Goal: Check status: Check status

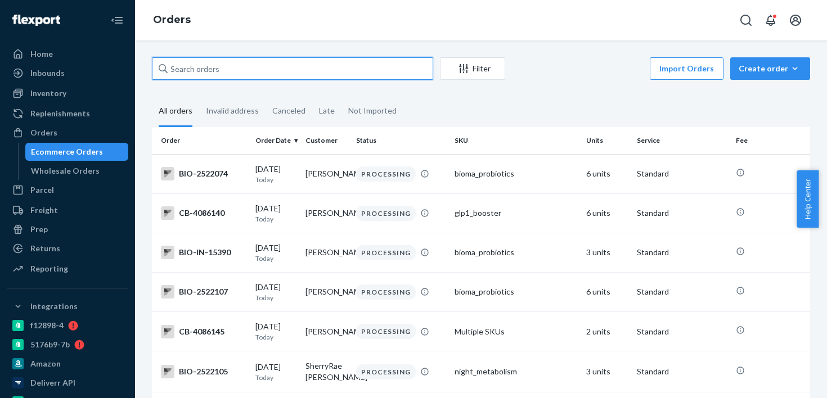
click at [205, 78] on input "text" at bounding box center [292, 68] width 281 height 22
paste input "2397269"
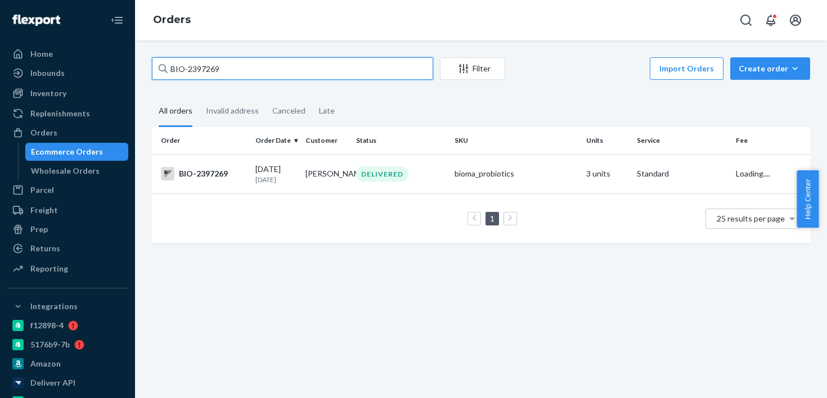
type input "BIO-2397269"
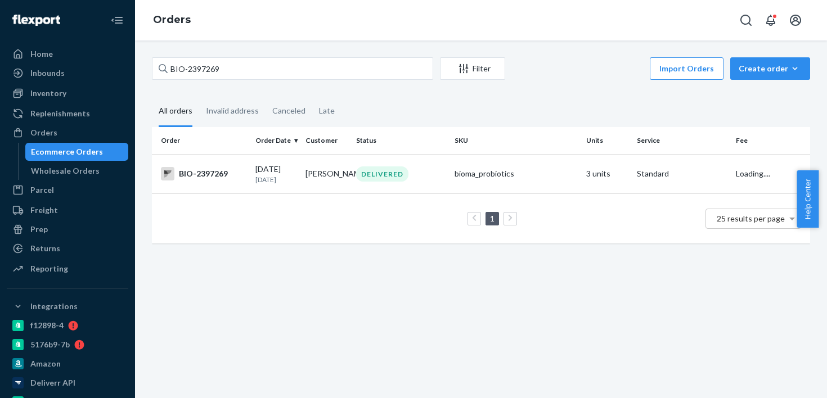
click at [311, 202] on div "1 25 results per page" at bounding box center [481, 219] width 640 height 36
click at [319, 193] on td "Meriem Hoffman" at bounding box center [326, 173] width 51 height 39
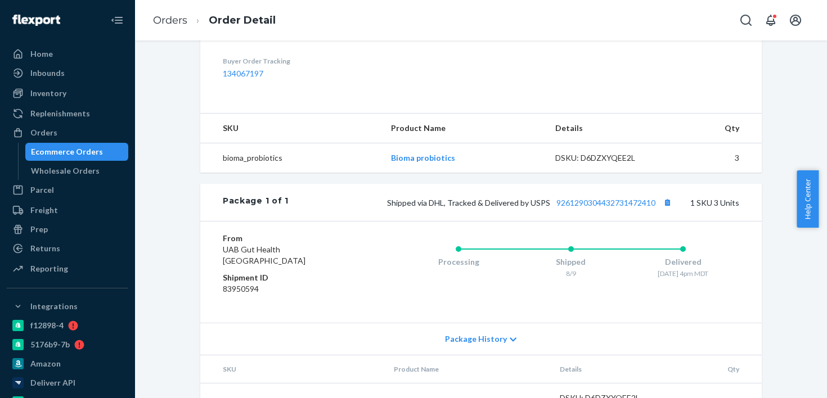
scroll to position [411, 0]
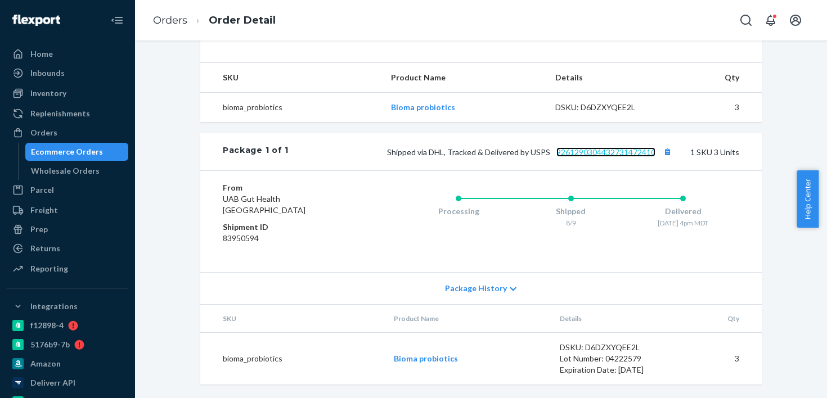
click at [602, 155] on link "9261290304432731472410" at bounding box center [605, 152] width 99 height 10
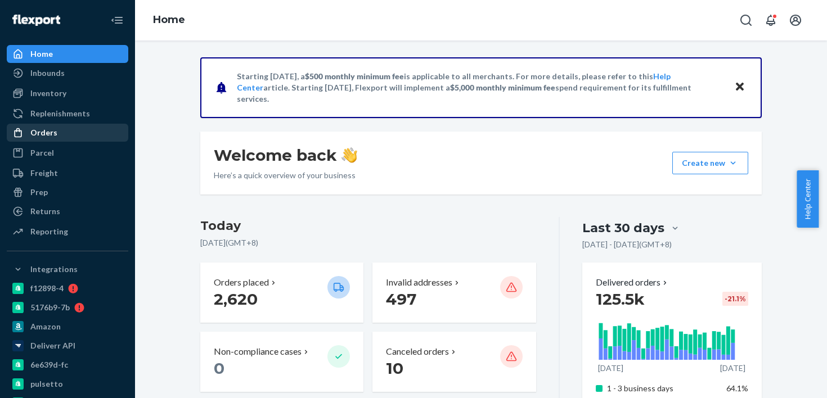
click at [21, 133] on icon at bounding box center [17, 133] width 7 height 10
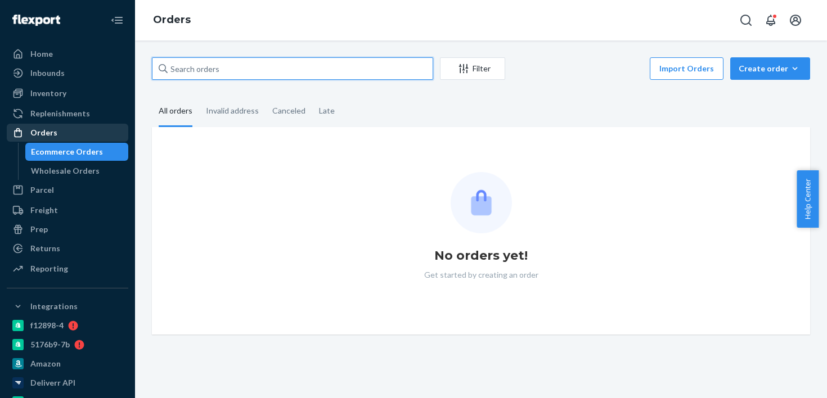
click at [211, 67] on input "text" at bounding box center [292, 68] width 281 height 22
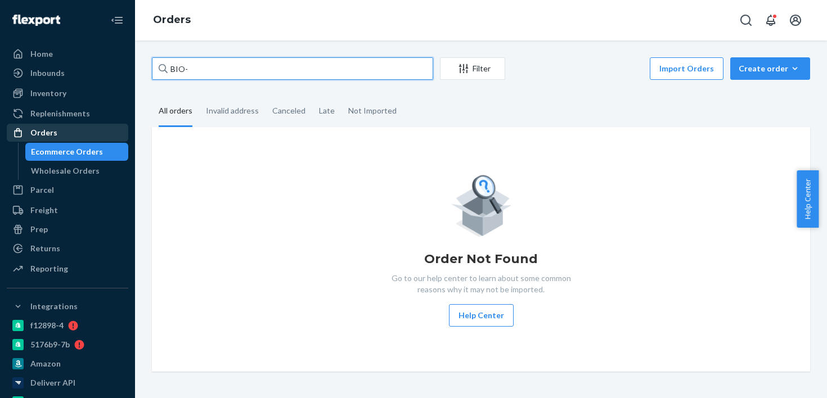
paste input "2504878"
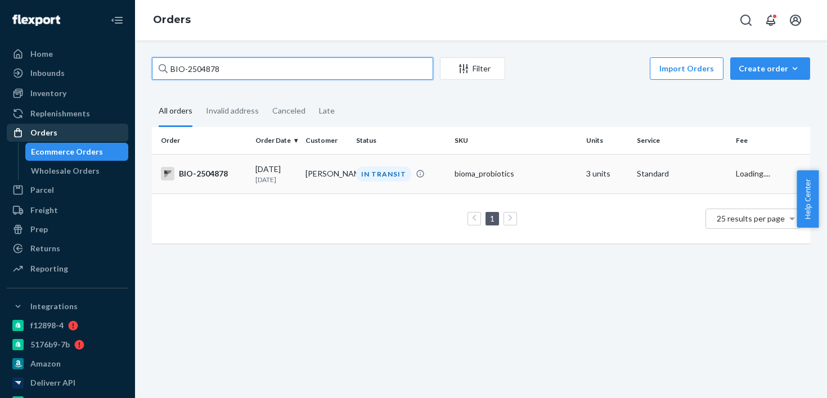
type input "BIO-2504878"
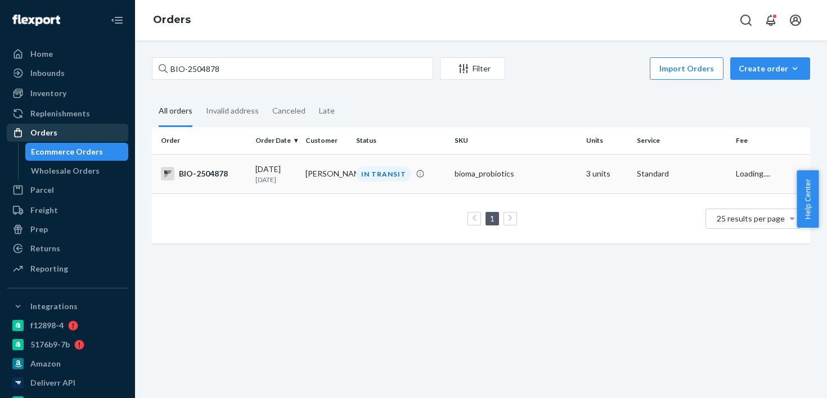
click at [281, 179] on p "2 days ago" at bounding box center [276, 180] width 42 height 10
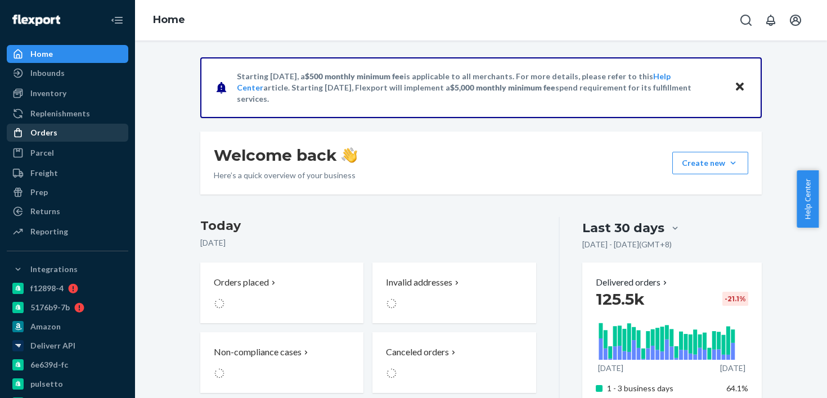
click at [68, 129] on div "Orders" at bounding box center [67, 133] width 119 height 16
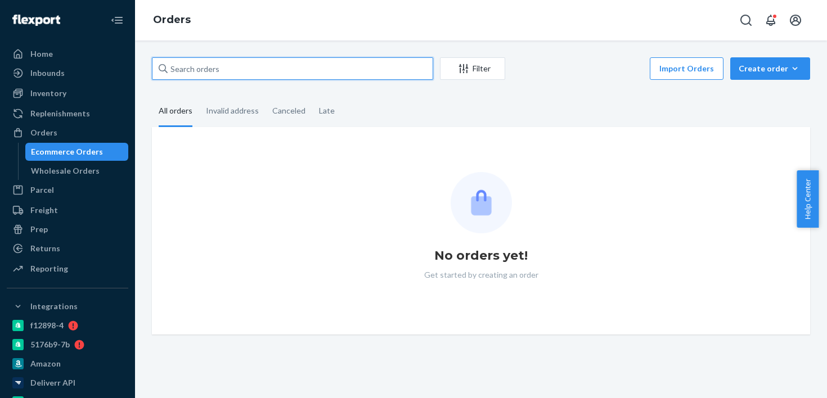
click at [279, 58] on input "text" at bounding box center [292, 68] width 281 height 22
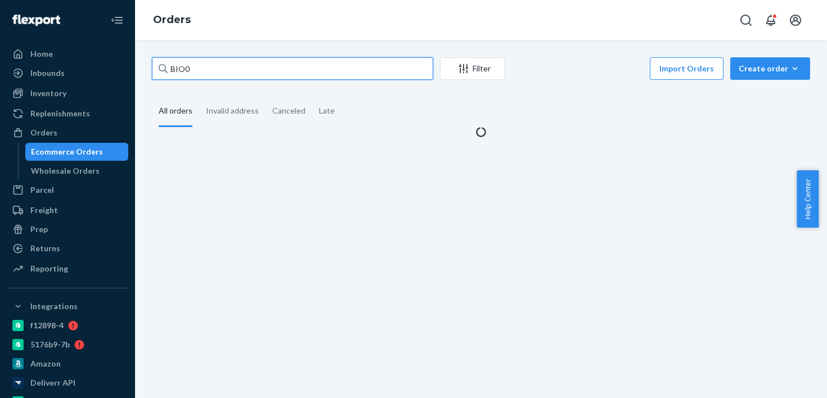
paste input "1240639"
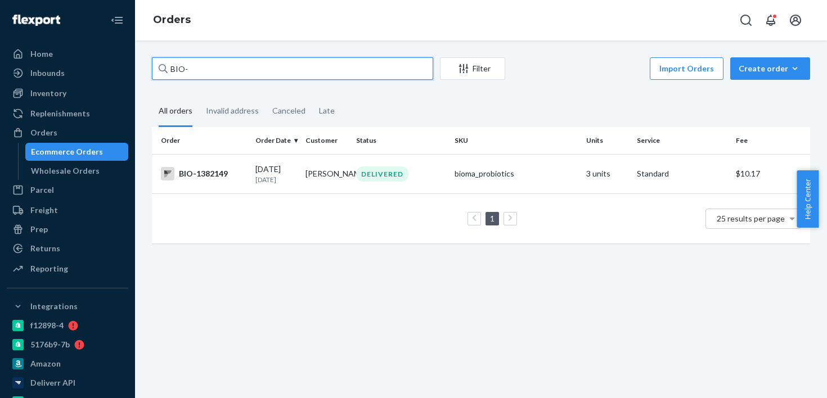
paste input "1240639"
type input "BIO-1240639"
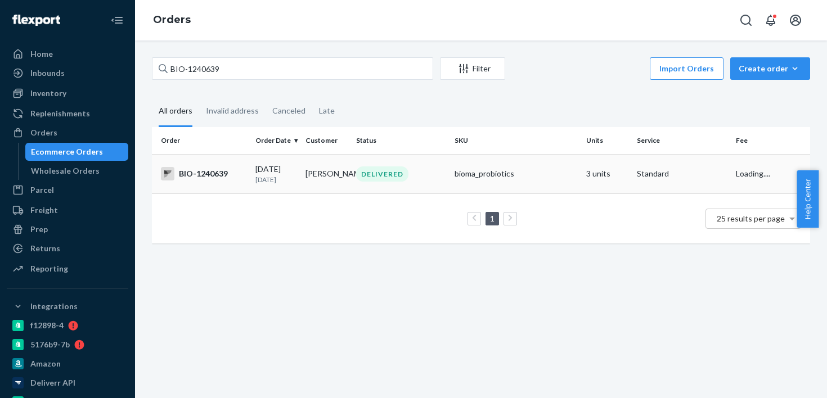
click at [354, 177] on div "DELIVERED" at bounding box center [401, 173] width 94 height 15
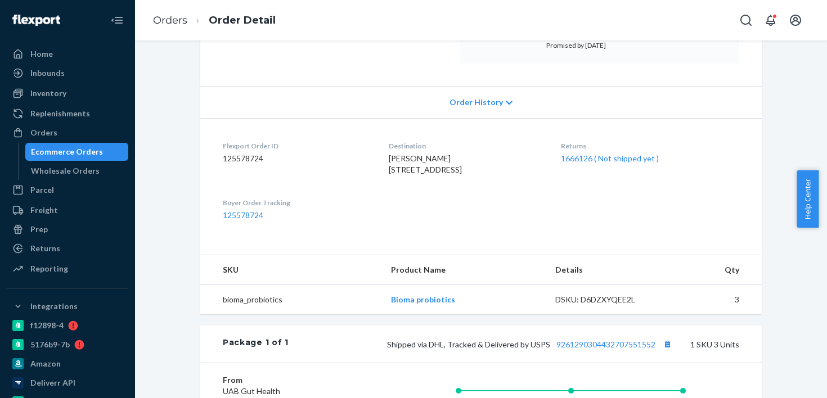
scroll to position [198, 0]
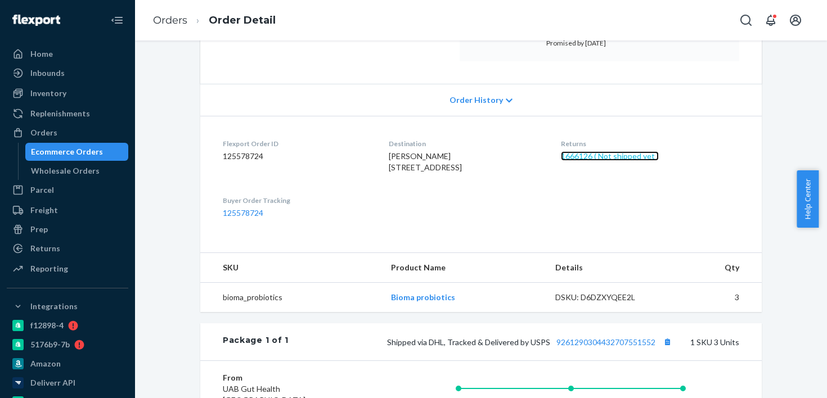
click at [622, 158] on link "1666126 ( Not shipped yet )" at bounding box center [610, 156] width 98 height 10
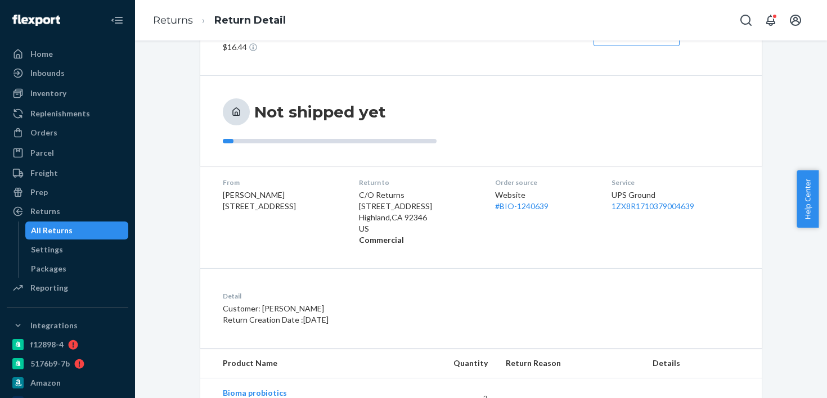
scroll to position [134, 0]
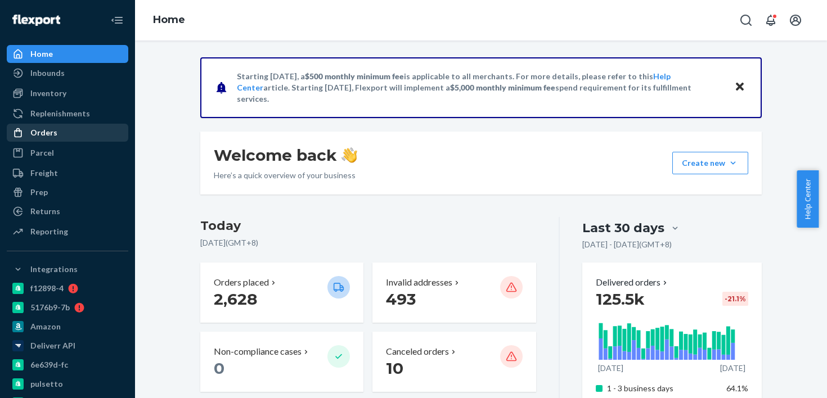
click at [104, 132] on div "Orders" at bounding box center [67, 133] width 119 height 16
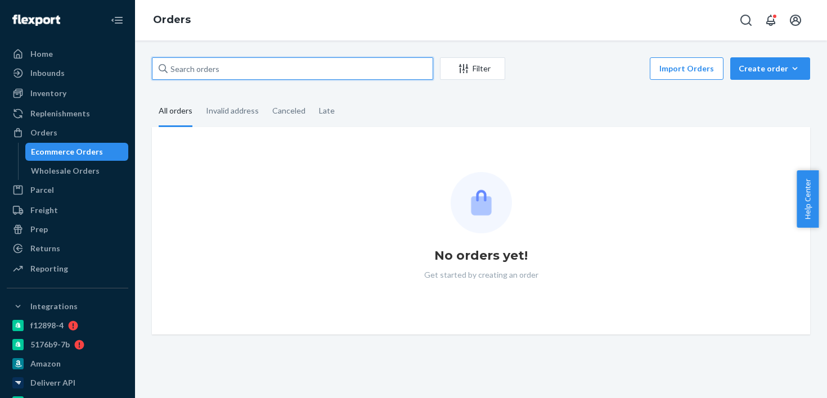
click at [254, 78] on input "text" at bounding box center [292, 68] width 281 height 22
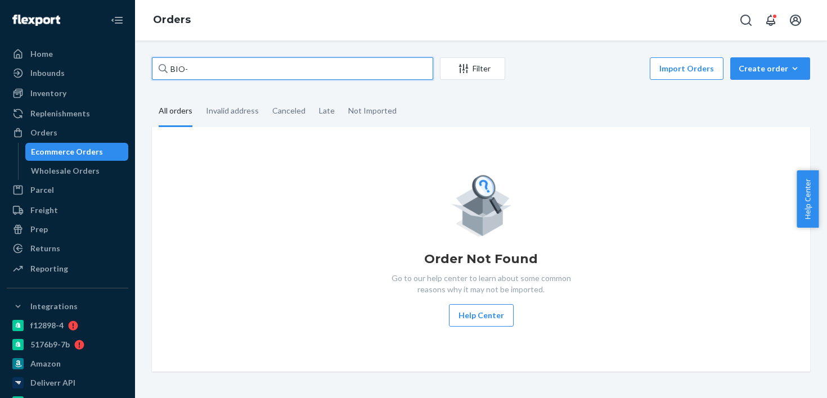
paste input "2413235"
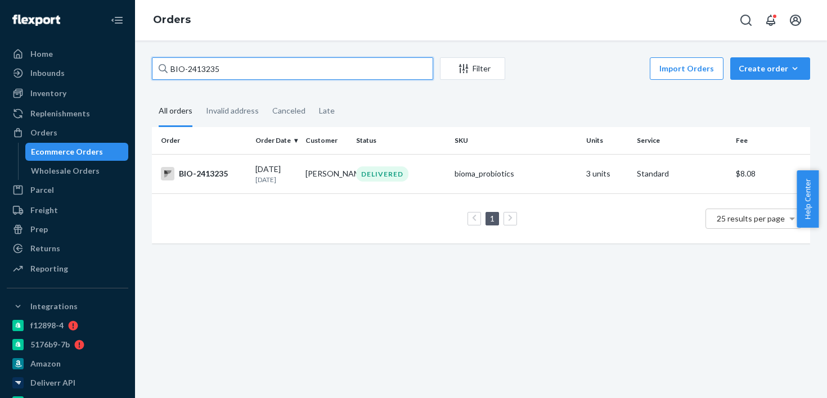
type input "BIO-2413235"
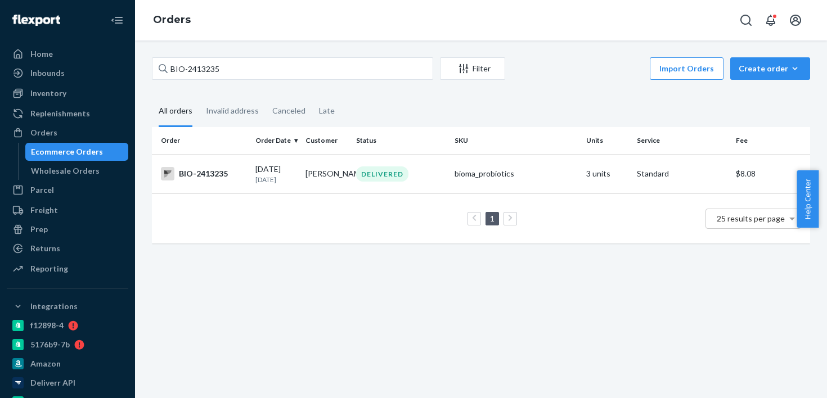
click at [525, 17] on div "Orders" at bounding box center [481, 20] width 692 height 40
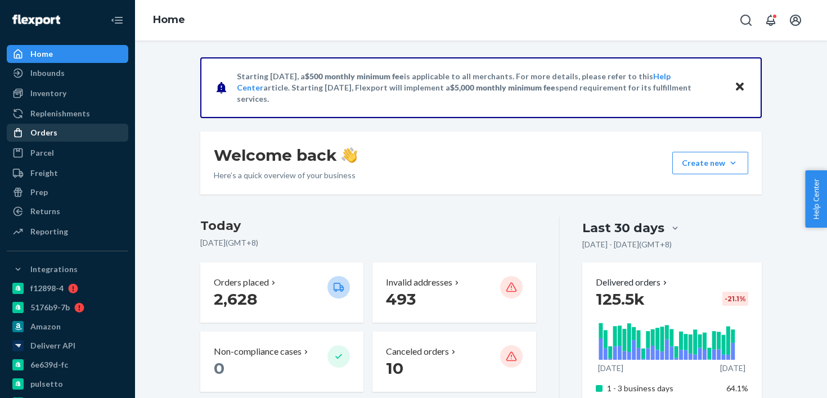
click at [98, 141] on link "Orders" at bounding box center [67, 133] width 121 height 18
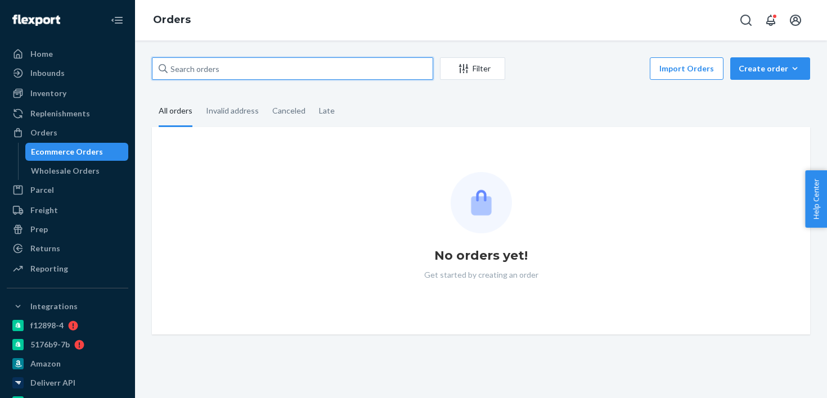
click at [257, 75] on input "text" at bounding box center [292, 68] width 281 height 22
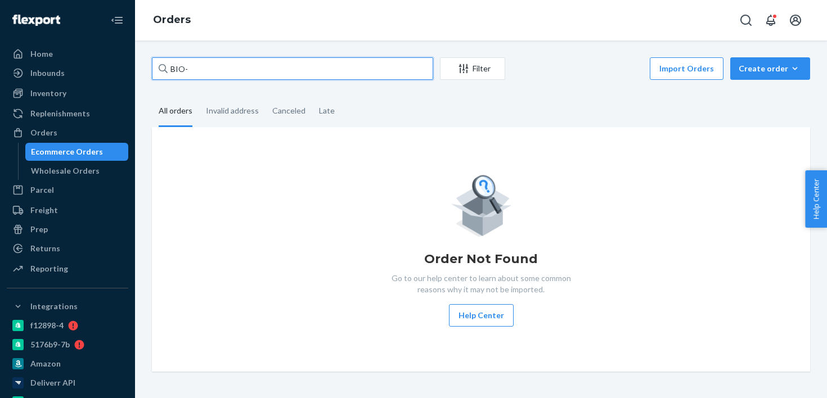
paste input "2466206"
type input "BIO-2466206"
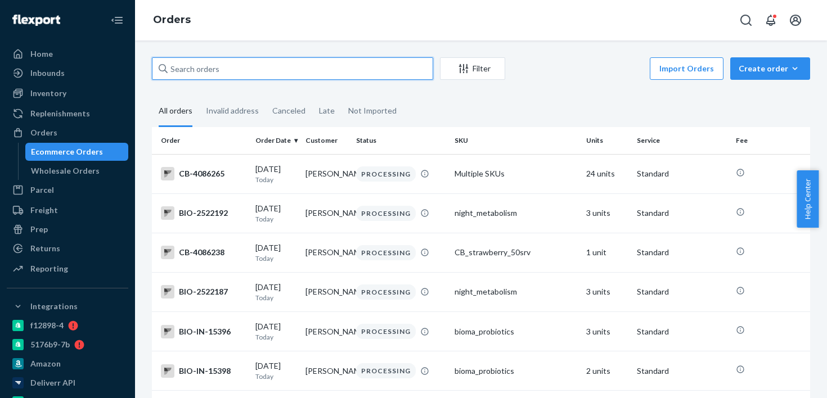
click at [224, 74] on input "text" at bounding box center [292, 68] width 281 height 22
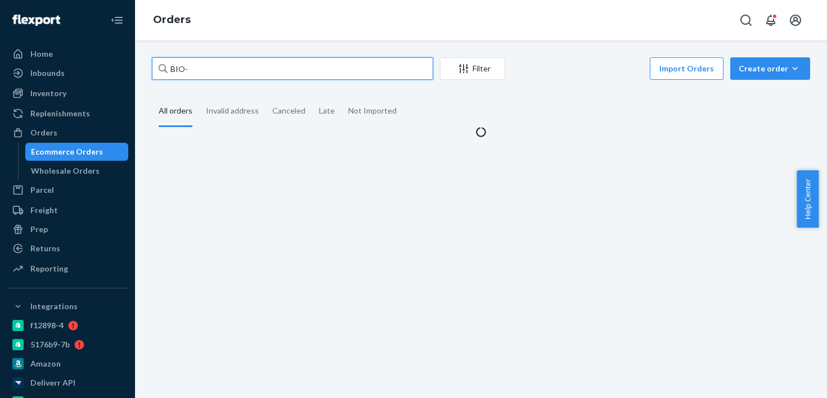
paste input "2466206"
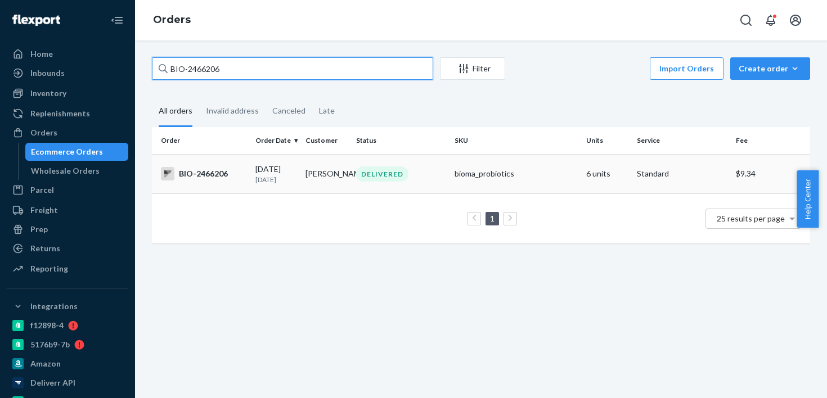
type input "BIO-2466206"
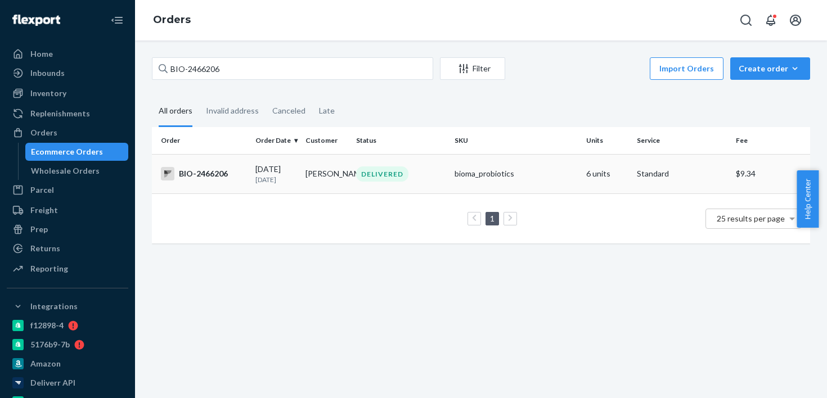
click at [257, 184] on p "6 days ago" at bounding box center [276, 180] width 42 height 10
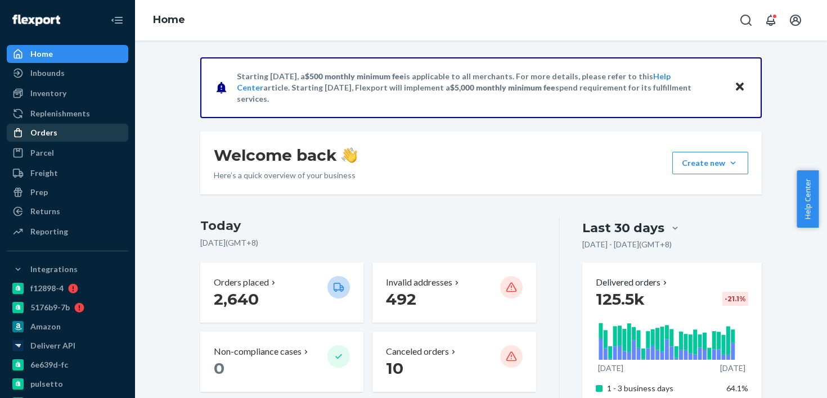
click at [74, 138] on div "Orders" at bounding box center [67, 133] width 119 height 16
click at [73, 137] on div "Orders" at bounding box center [67, 133] width 119 height 16
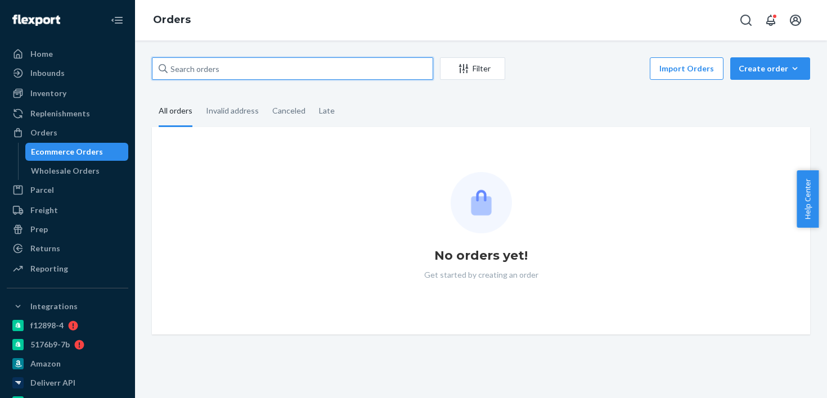
click at [242, 76] on input "text" at bounding box center [292, 68] width 281 height 22
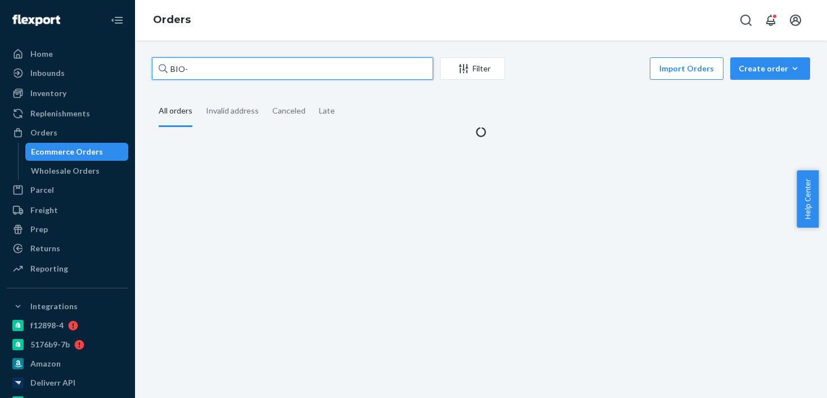
paste input "2471527"
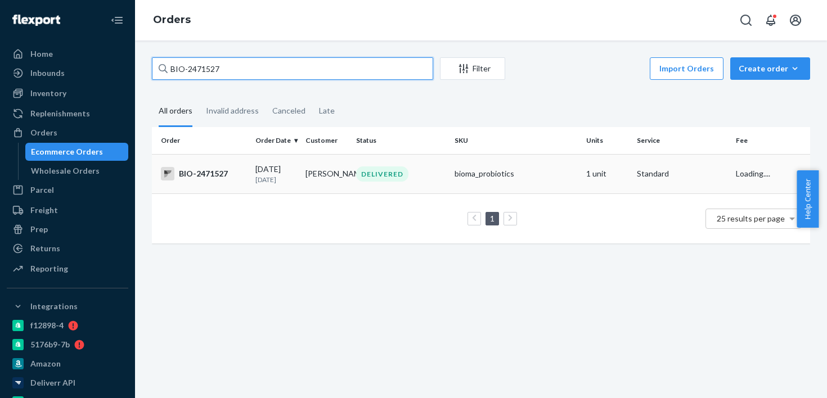
type input "BIO-2471527"
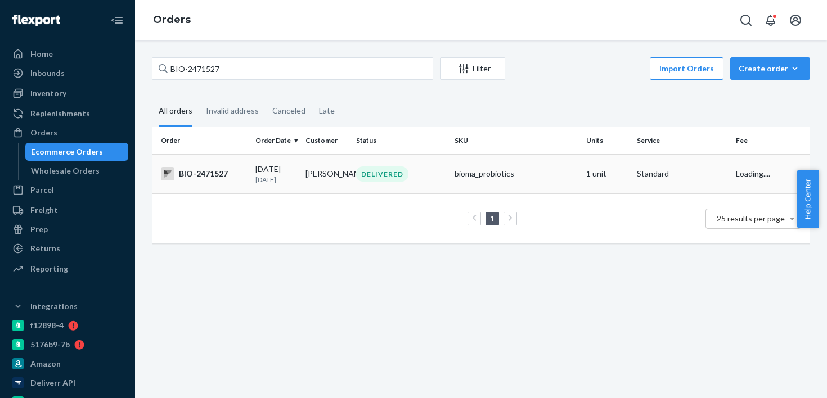
click at [282, 193] on td "08/19/2025 5 days ago" at bounding box center [276, 173] width 51 height 39
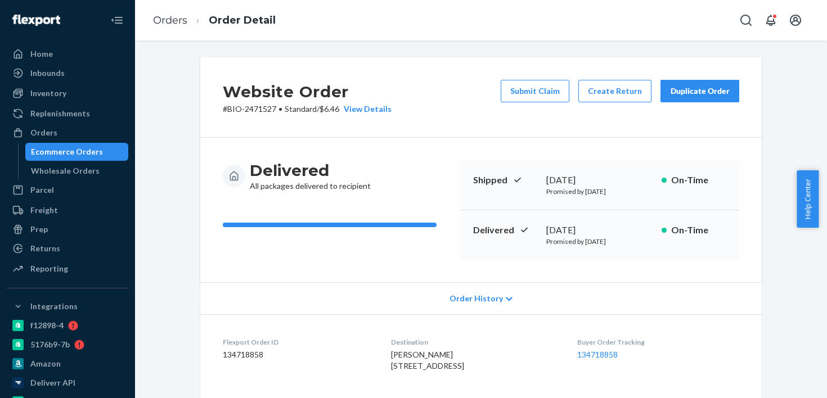
scroll to position [370, 0]
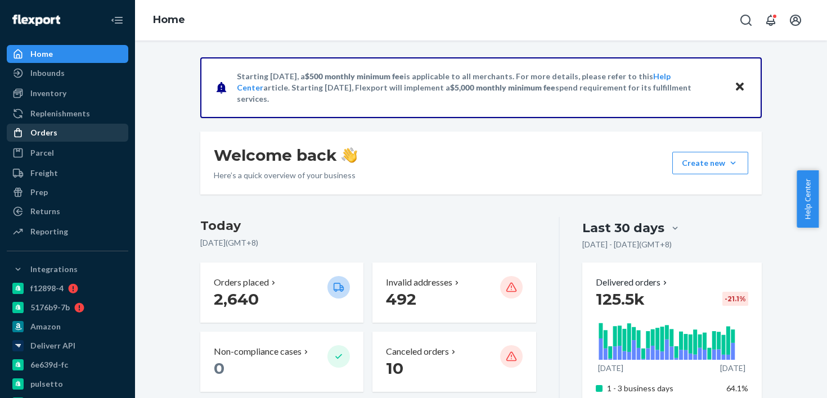
click at [104, 134] on div "Orders" at bounding box center [67, 133] width 119 height 16
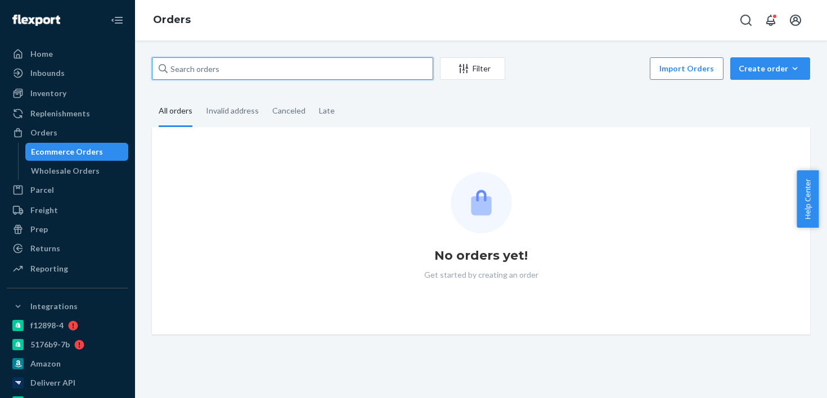
click at [218, 72] on input "text" at bounding box center [292, 68] width 281 height 22
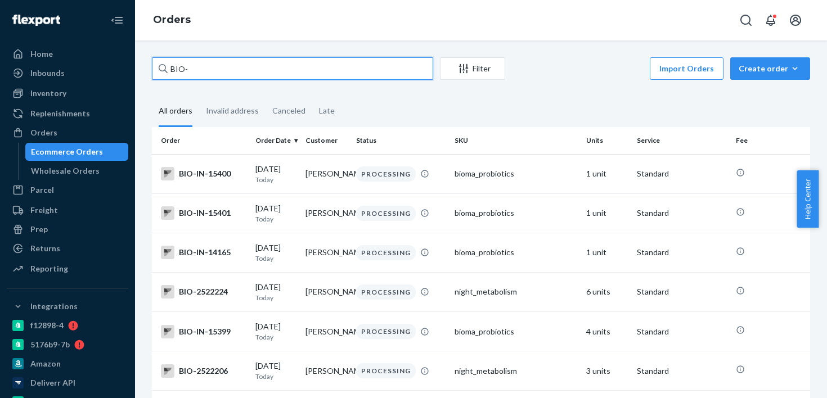
paste input "2516765"
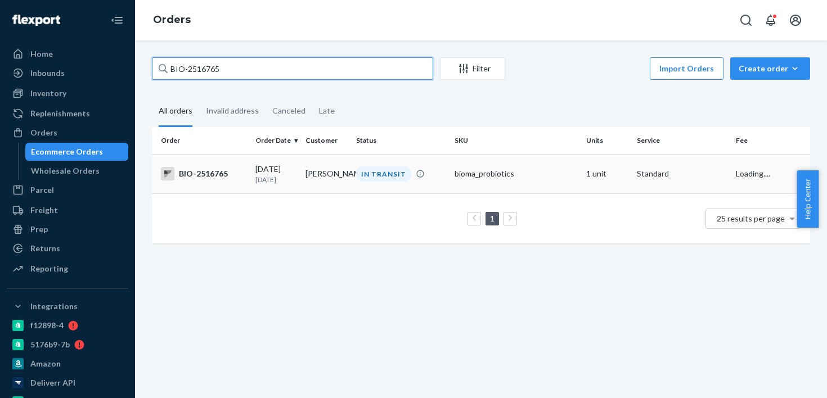
type input "BIO-2516765"
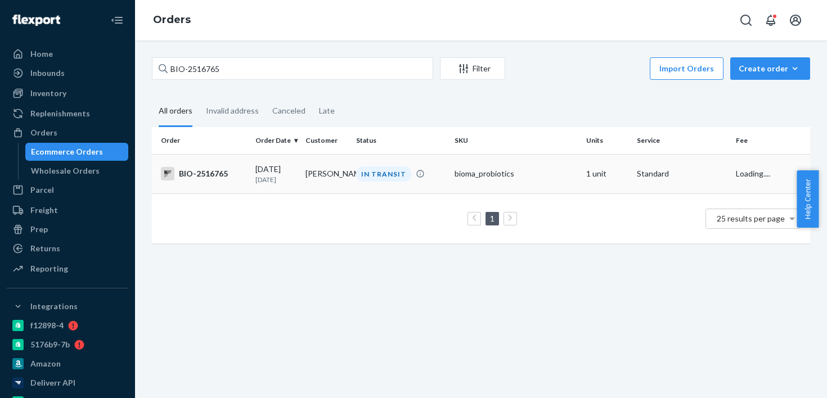
click at [251, 184] on td "08/23/2025 1 day ago" at bounding box center [276, 173] width 51 height 39
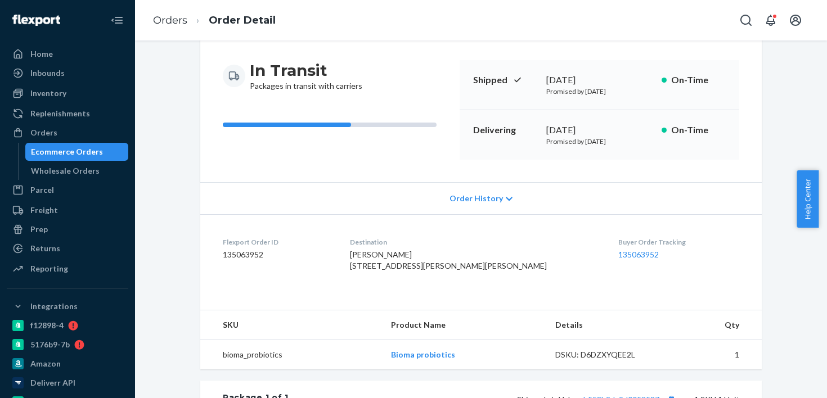
scroll to position [213, 0]
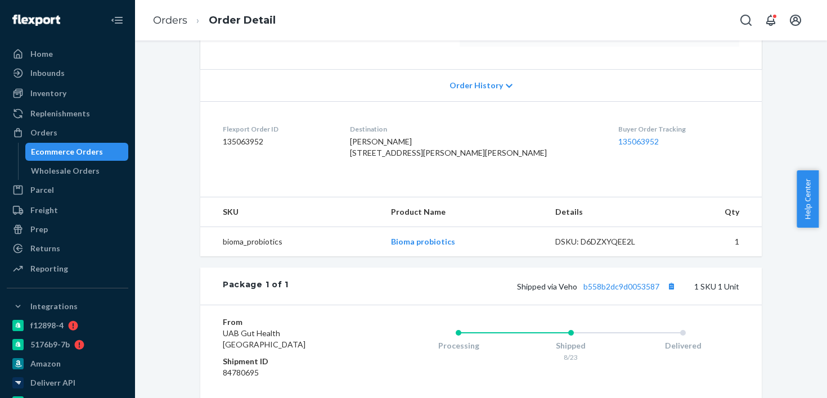
click at [620, 294] on div "Shipped via Veho b558b2dc9d0053587 1 SKU 1 Unit" at bounding box center [513, 286] width 450 height 15
click at [620, 291] on link "b558b2dc9d0053587" at bounding box center [621, 287] width 76 height 10
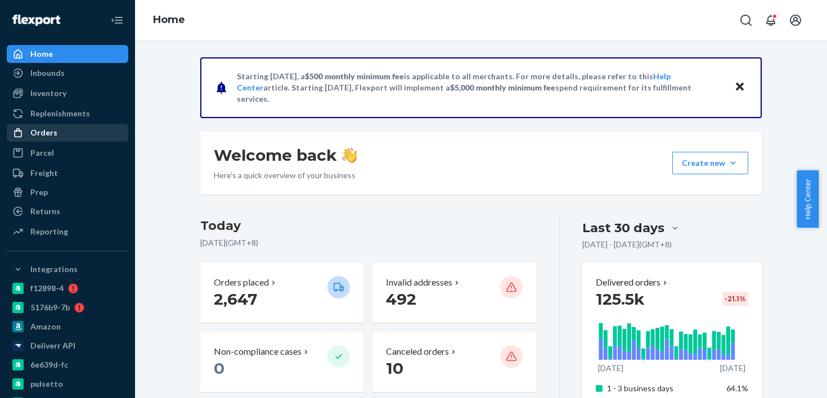
click at [106, 139] on div "Orders" at bounding box center [67, 133] width 119 height 16
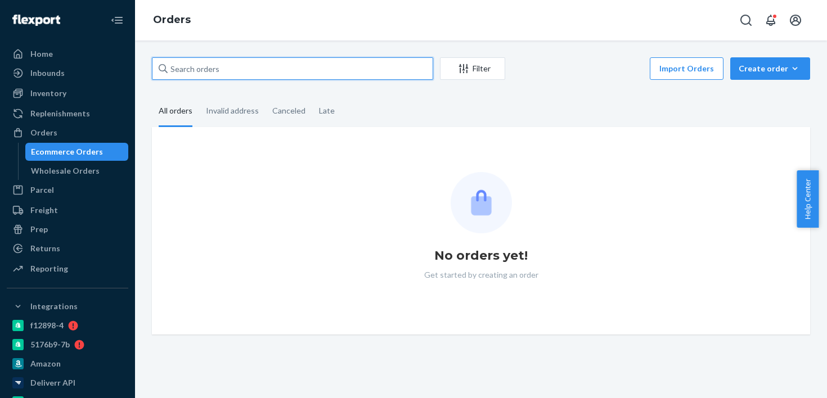
click at [229, 71] on input "text" at bounding box center [292, 68] width 281 height 22
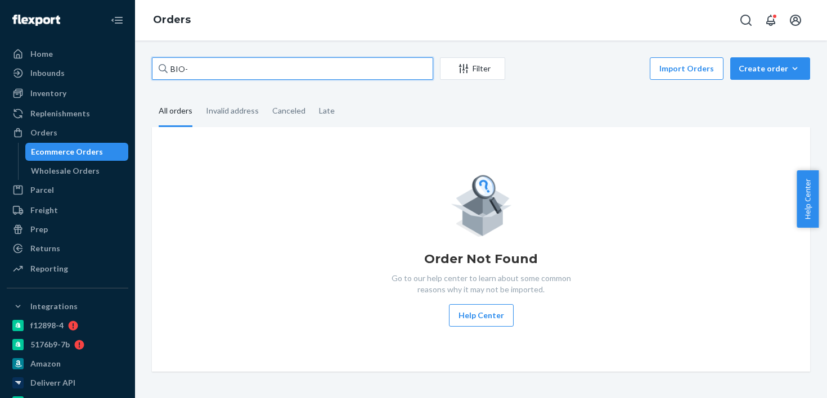
paste input "2432749"
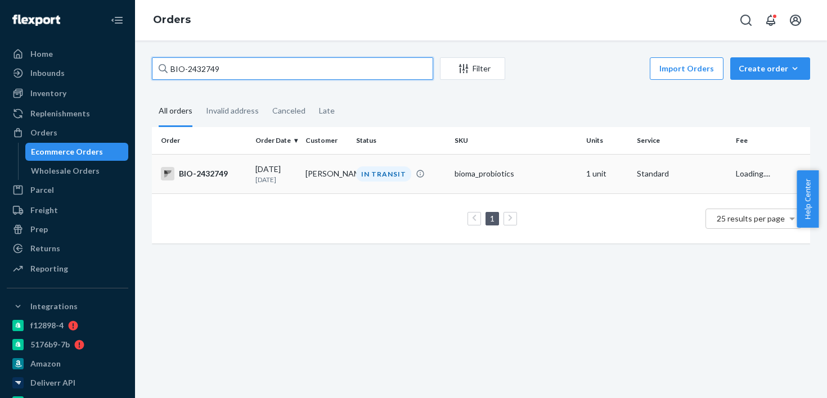
type input "BIO-2432749"
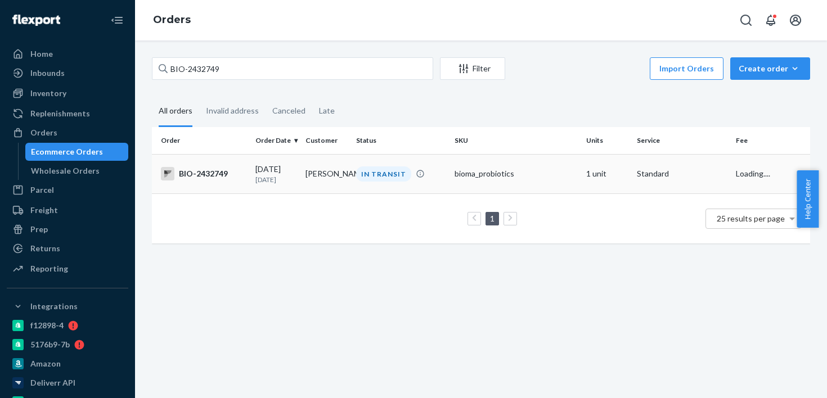
click at [341, 182] on td "Nita Slater" at bounding box center [326, 173] width 51 height 39
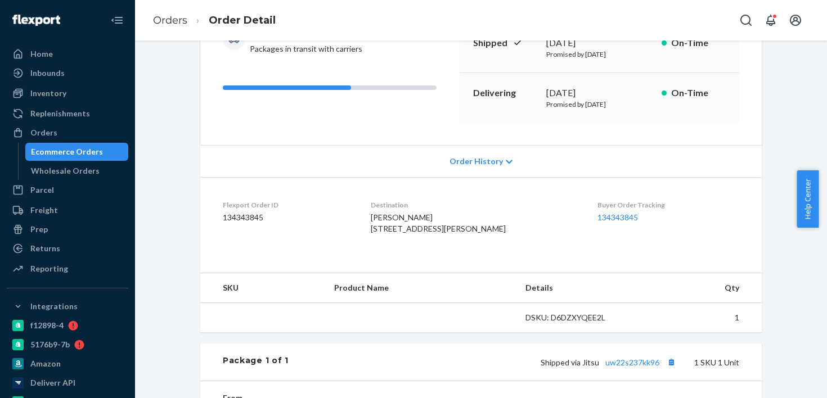
scroll to position [236, 0]
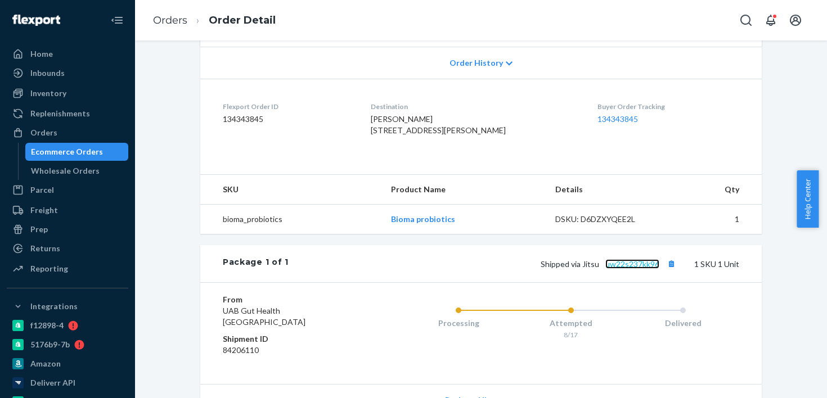
click at [627, 269] on link "uw22s237kk96" at bounding box center [632, 264] width 54 height 10
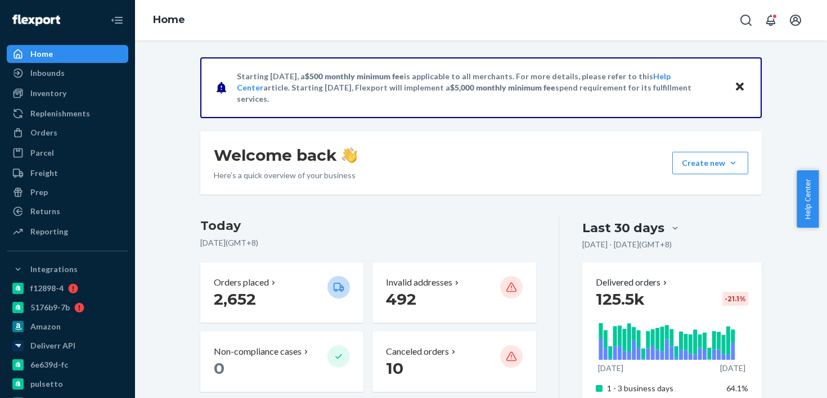
click at [90, 143] on ul "Home Inbounds Shipping Plans Problems Inventory Products Branded Packaging Repl…" at bounding box center [67, 143] width 121 height 197
click at [90, 142] on ul "Home Inbounds Shipping Plans Problems Inventory Products Branded Packaging Repl…" at bounding box center [67, 143] width 121 height 197
click at [88, 135] on div "Orders" at bounding box center [67, 133] width 119 height 16
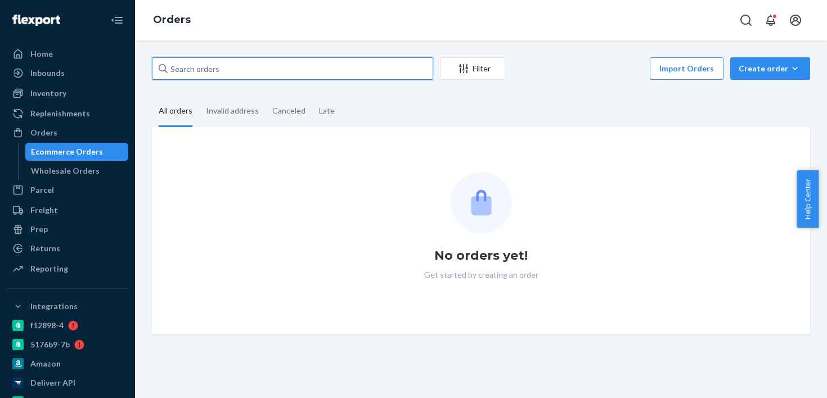
click at [246, 73] on input "text" at bounding box center [292, 68] width 281 height 22
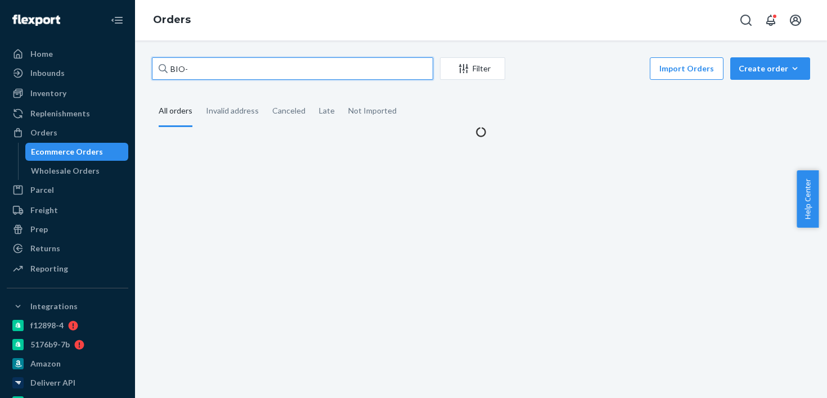
paste input "2325494"
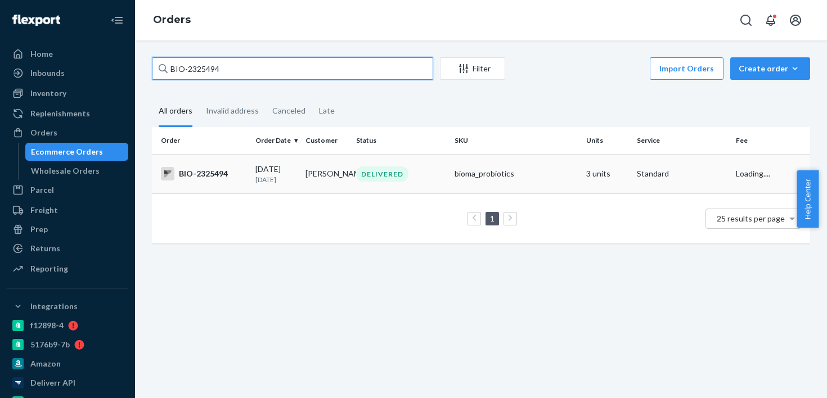
type input "BIO-2325494"
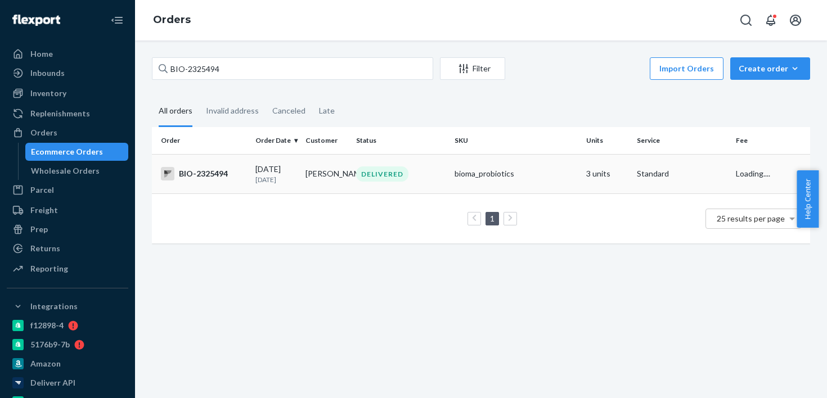
click at [282, 182] on p "24 days ago" at bounding box center [276, 180] width 42 height 10
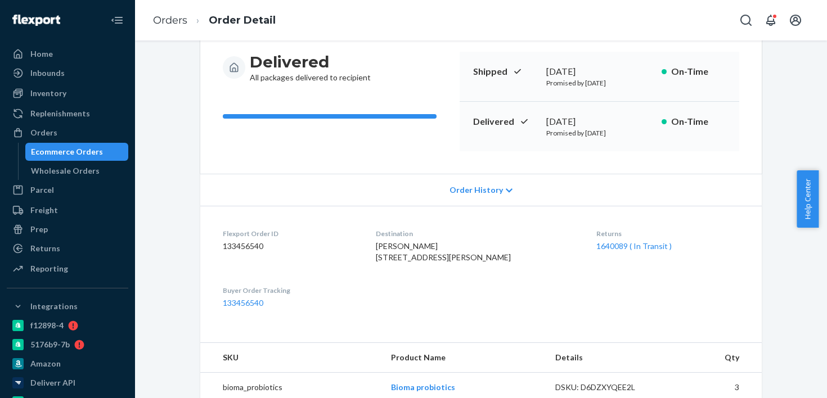
scroll to position [113, 0]
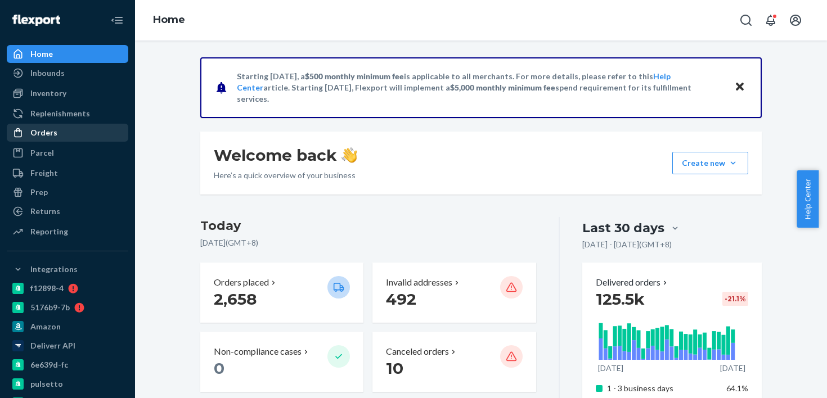
click at [39, 138] on div "Orders" at bounding box center [43, 132] width 27 height 11
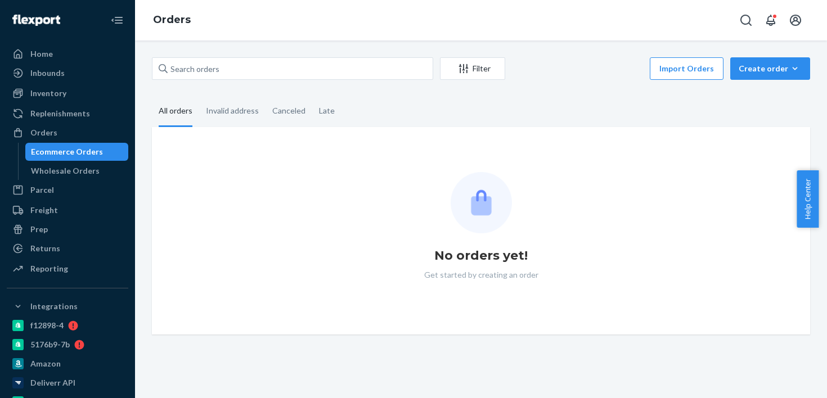
drag, startPoint x: 255, startPoint y: 46, endPoint x: 258, endPoint y: 68, distance: 22.7
click at [255, 46] on div "Filter Import Orders Create order Ecommerce order Removal order All orders Inva…" at bounding box center [481, 219] width 692 height 358
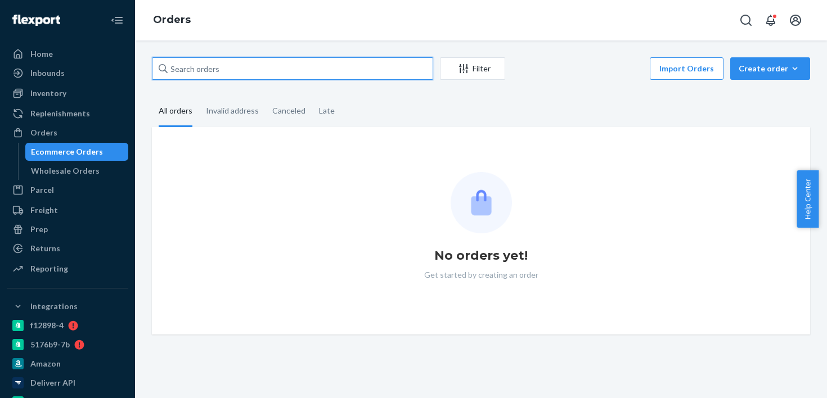
click at [258, 70] on input "text" at bounding box center [292, 68] width 281 height 22
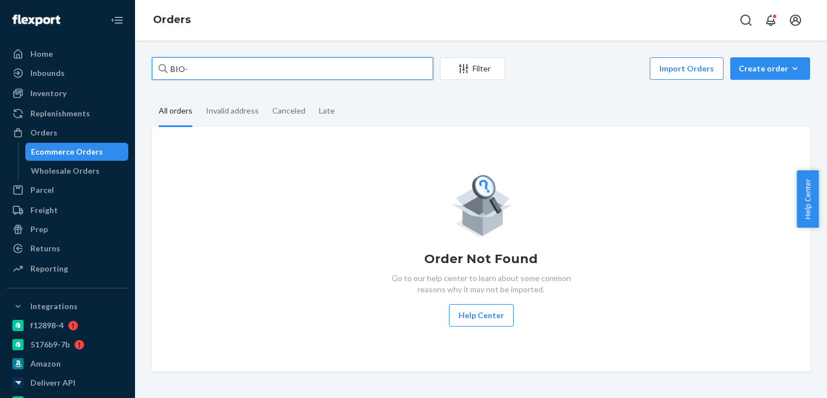
paste input "14343"
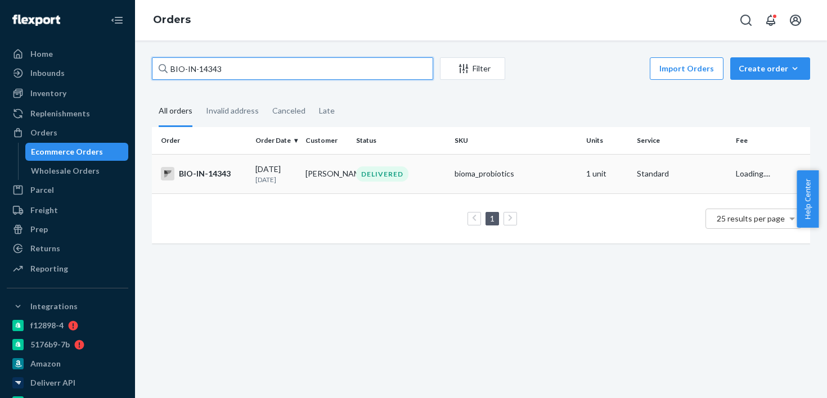
type input "BIO-IN-14343"
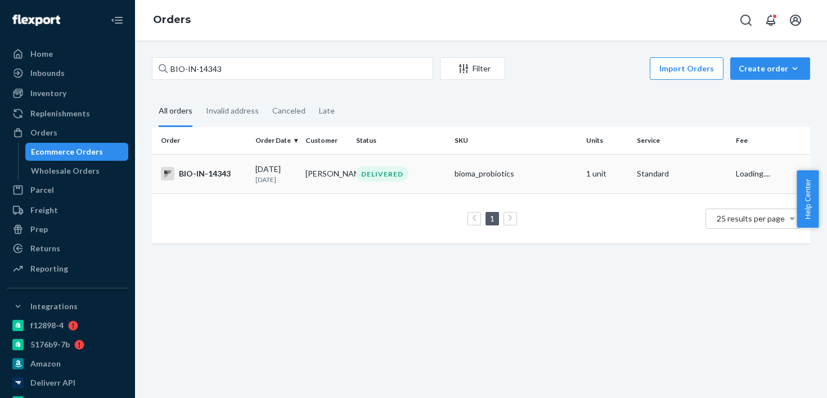
click at [268, 188] on td "08/07/2025 17 days ago" at bounding box center [276, 173] width 51 height 39
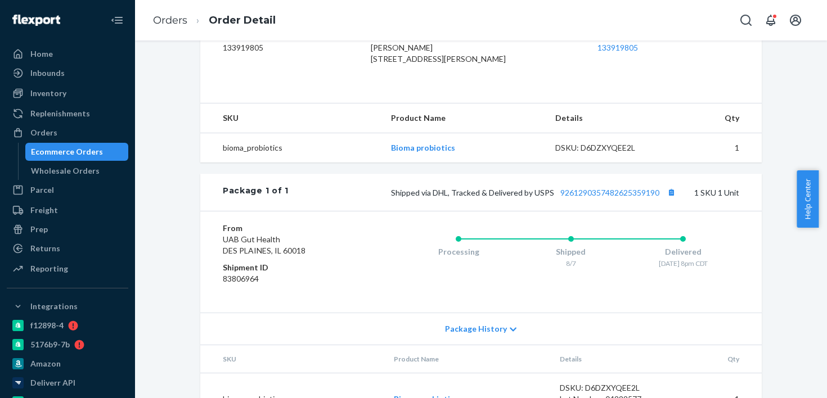
scroll to position [370, 0]
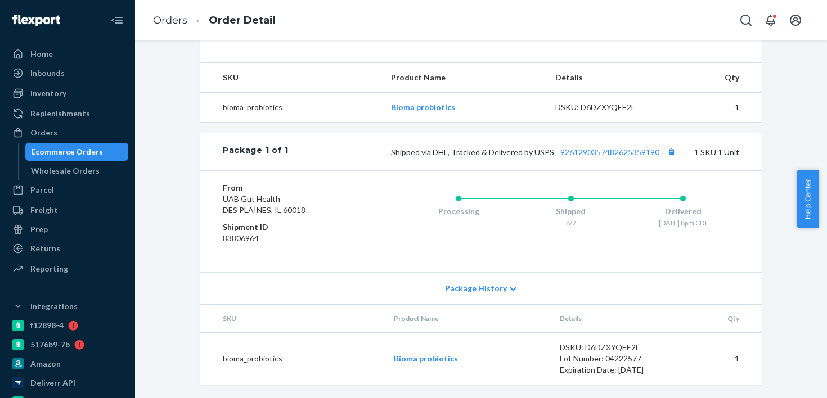
click at [601, 163] on div "Package 1 of 1 Shipped via DHL, Tracked & Delivered by USPS 9261290357482625359…" at bounding box center [480, 151] width 561 height 37
click at [604, 150] on link "9261290357482625359190" at bounding box center [609, 152] width 99 height 10
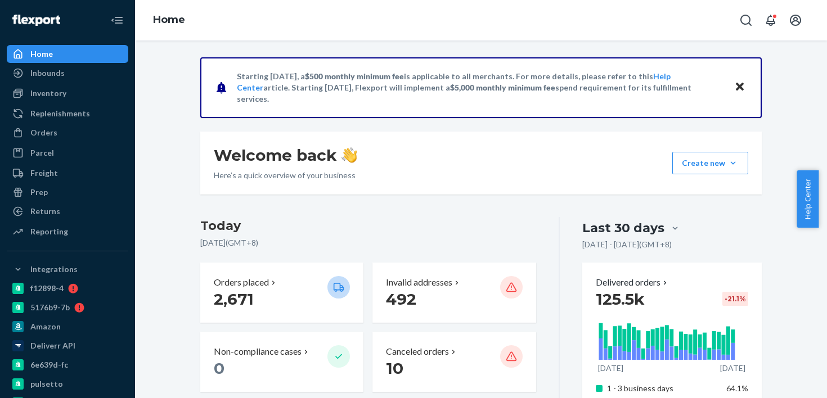
click at [37, 143] on ul "Home Inbounds Shipping Plans Problems Inventory Products Branded Packaging Repl…" at bounding box center [67, 143] width 121 height 197
click at [46, 133] on div "Orders" at bounding box center [43, 132] width 27 height 11
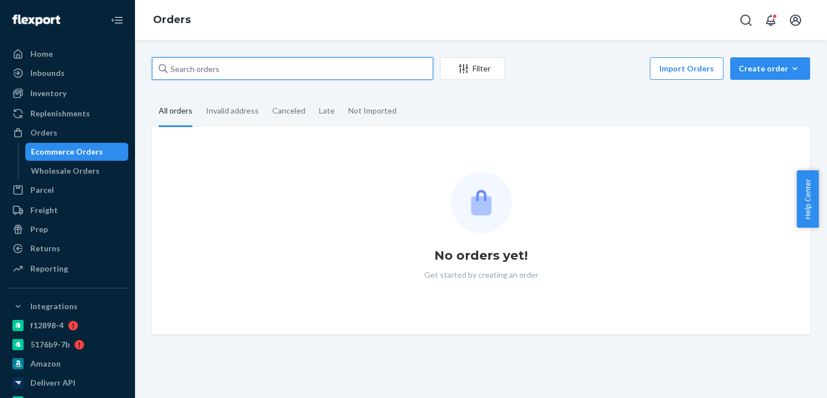
click at [256, 74] on input "text" at bounding box center [292, 68] width 281 height 22
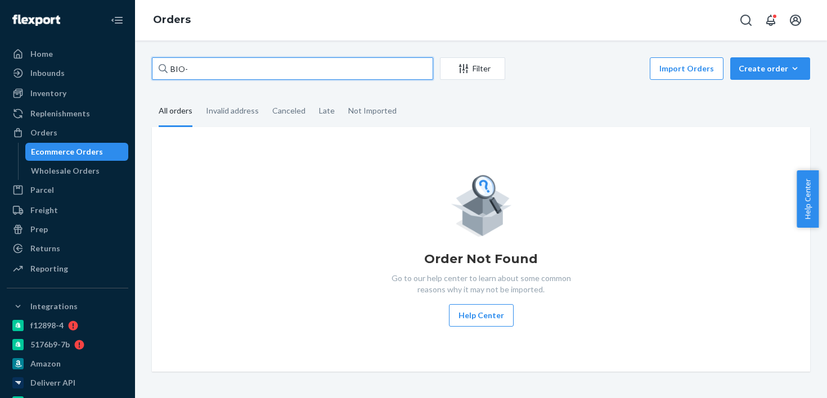
paste input "2508387"
type input "BIO-2508387"
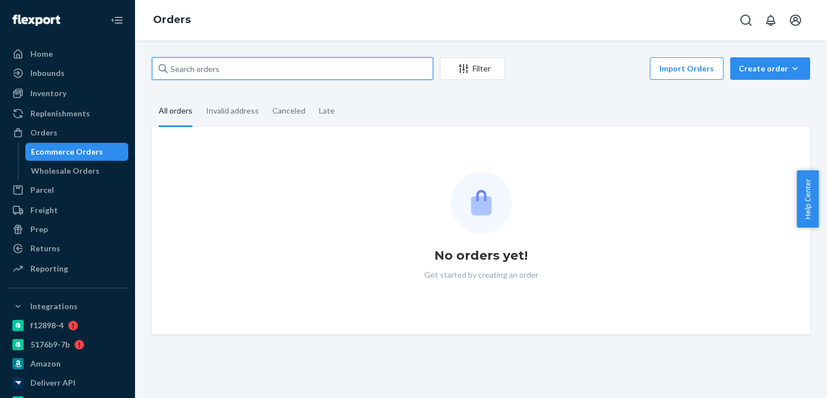
click at [238, 65] on input "text" at bounding box center [292, 68] width 281 height 22
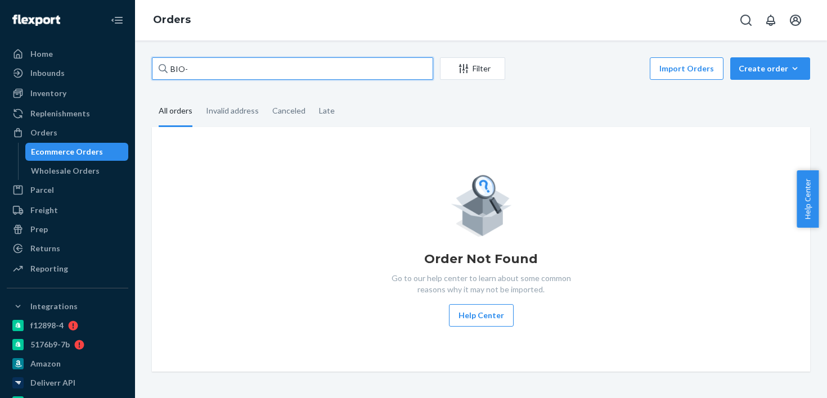
paste input "2508387"
type input "BIO-2508387"
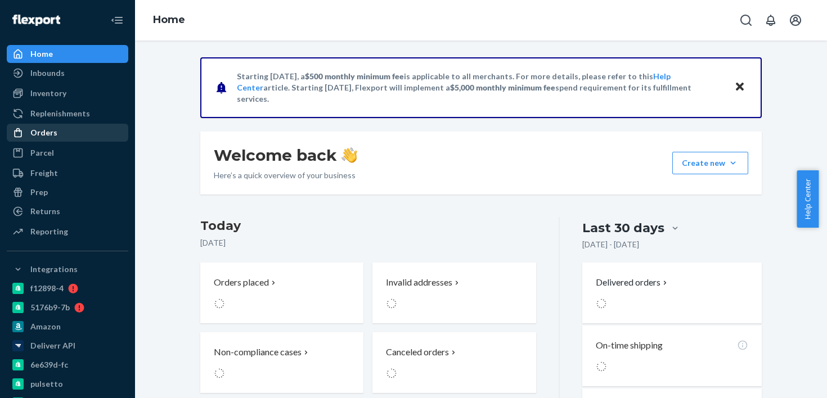
click at [106, 125] on div "Orders" at bounding box center [67, 133] width 119 height 16
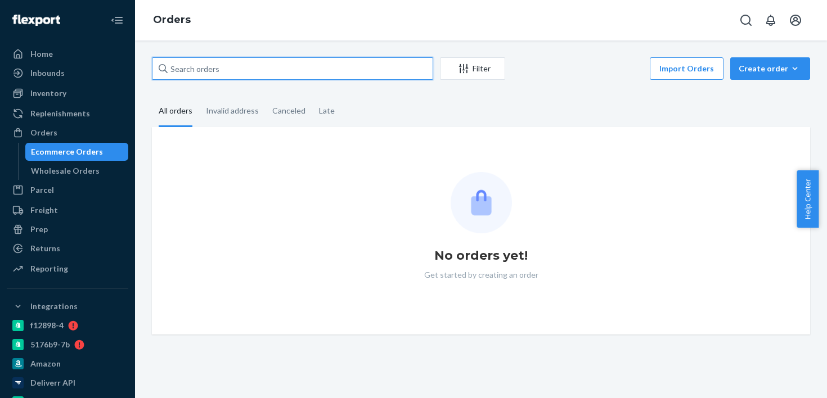
click at [251, 73] on input "text" at bounding box center [292, 68] width 281 height 22
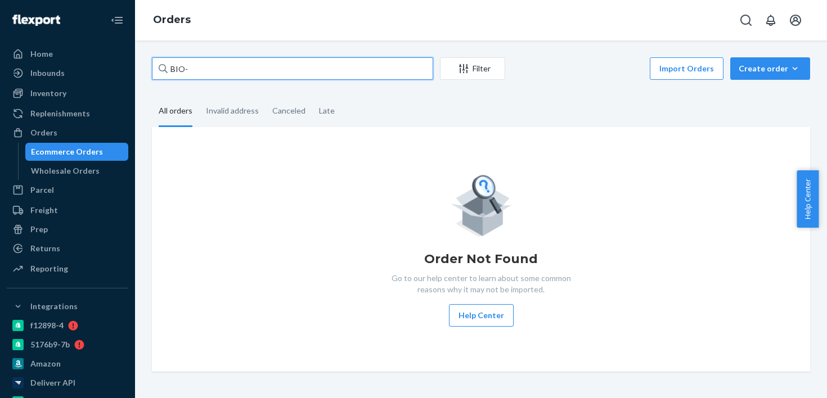
paste input "2508387"
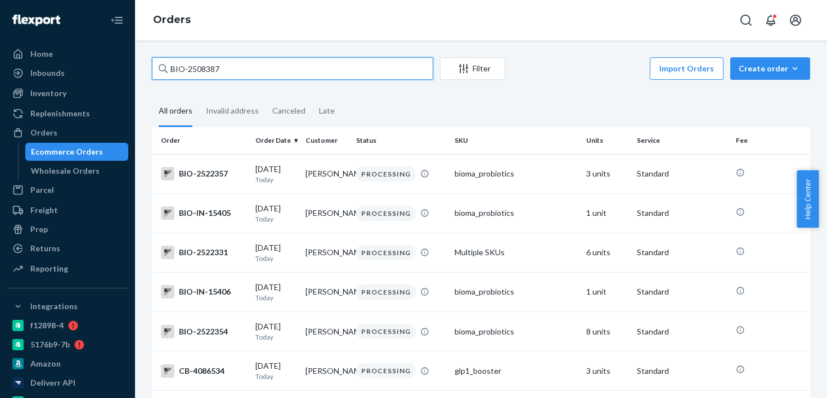
click at [214, 74] on input "BIO-2508387" at bounding box center [292, 68] width 281 height 22
click at [210, 74] on input "BIO-2508387" at bounding box center [292, 68] width 281 height 22
click at [210, 71] on input "BIO-2508387" at bounding box center [292, 68] width 281 height 22
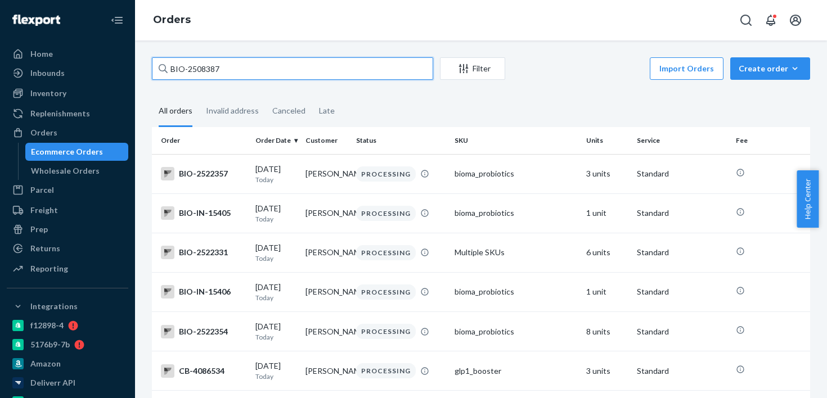
paste input "412"
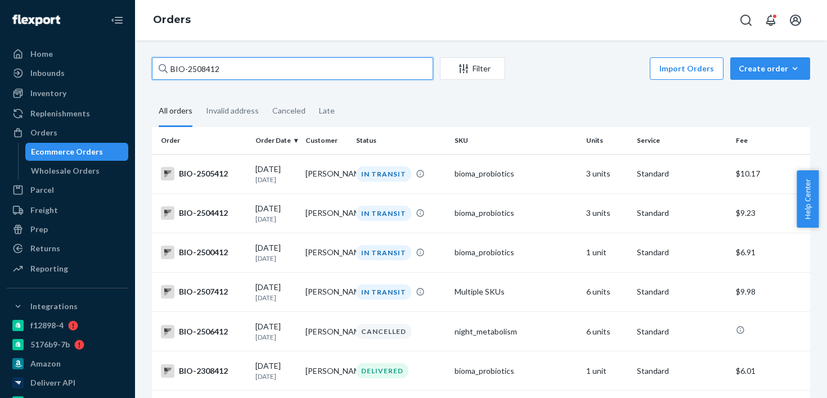
click at [216, 69] on input "BIO-2508412" at bounding box center [292, 68] width 281 height 22
click at [215, 69] on input "BIO-2508412" at bounding box center [292, 68] width 281 height 22
paste input "387"
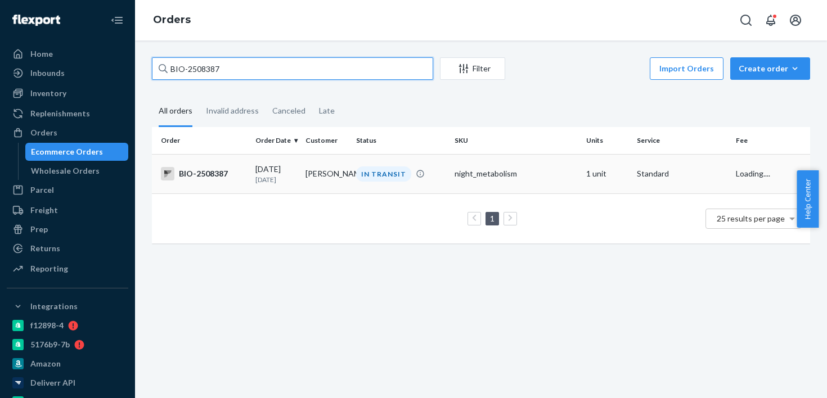
type input "BIO-2508387"
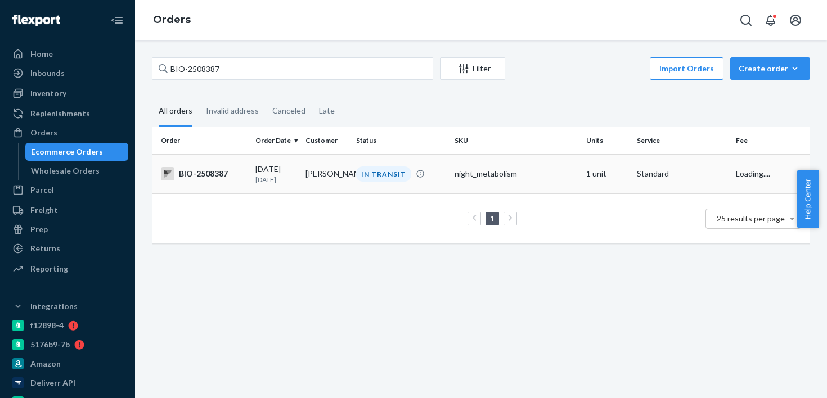
click at [245, 167] on td "BIO-2508387" at bounding box center [201, 173] width 99 height 39
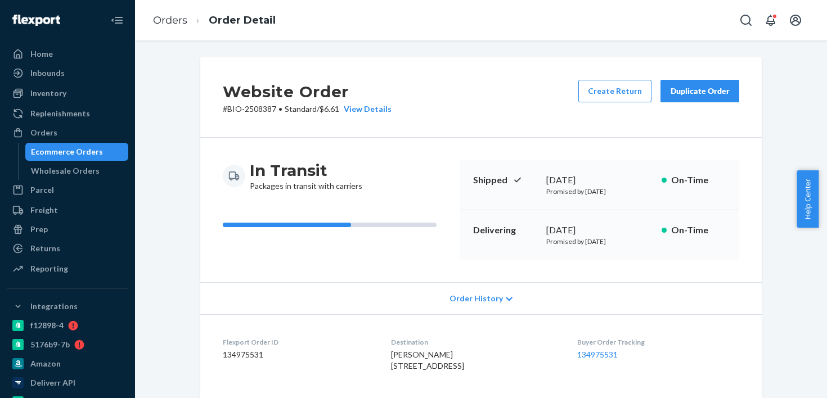
click at [258, 114] on p "# BIO-2508387 • Standard / $6.61 View Details" at bounding box center [307, 108] width 169 height 11
click at [255, 110] on p "# BIO-2508387 • Standard / $6.61 View Details" at bounding box center [307, 108] width 169 height 11
copy p "2508387"
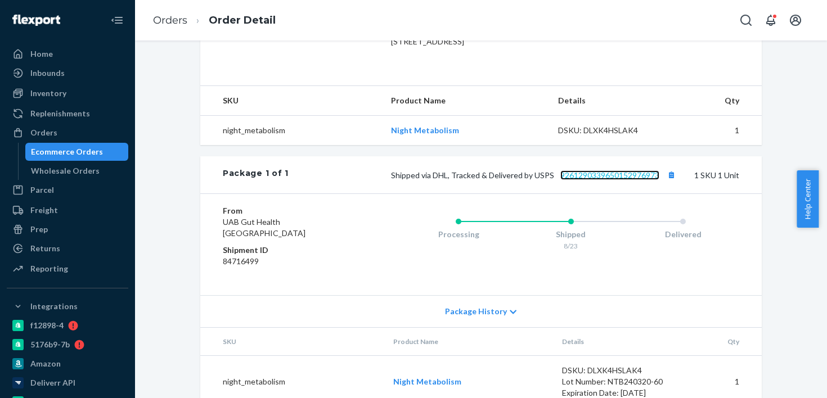
click at [579, 180] on link "9261290339650152976973" at bounding box center [609, 175] width 99 height 10
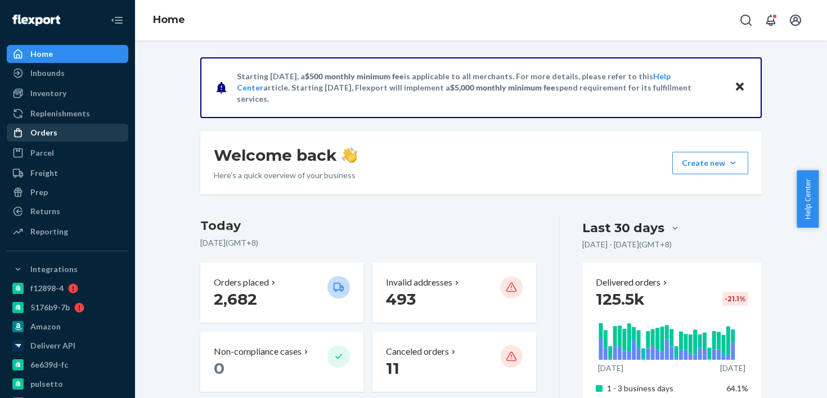
click at [64, 140] on div "Orders" at bounding box center [67, 133] width 119 height 16
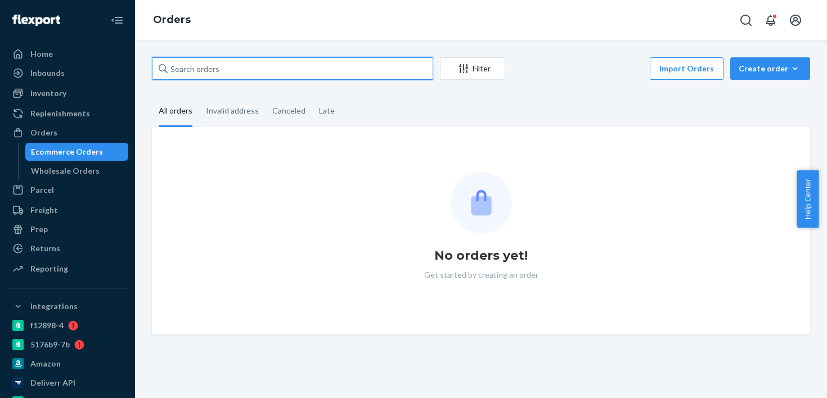
click at [222, 71] on input "text" at bounding box center [292, 68] width 281 height 22
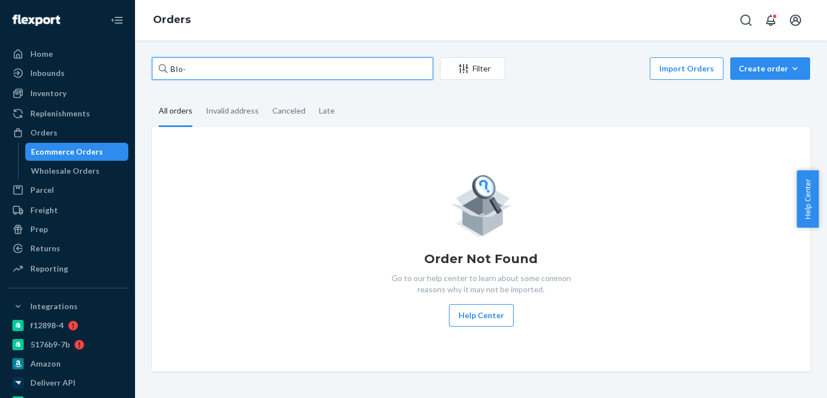
paste input "2461924"
type input "B"
paste input "2461924"
type input "BIO-2461924"
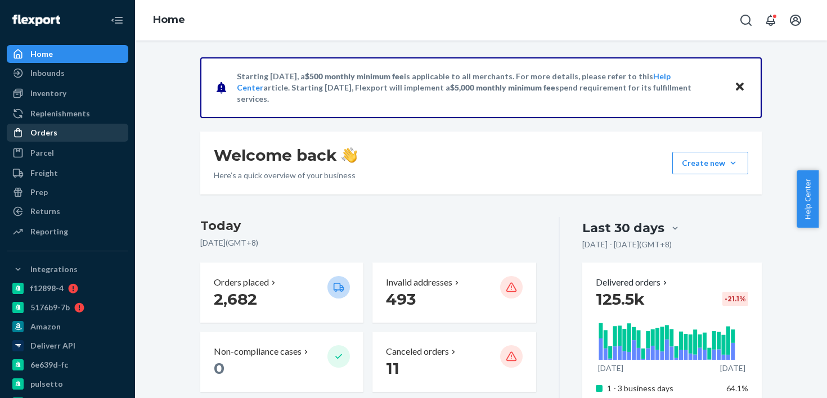
click at [55, 135] on div "Orders" at bounding box center [43, 132] width 27 height 11
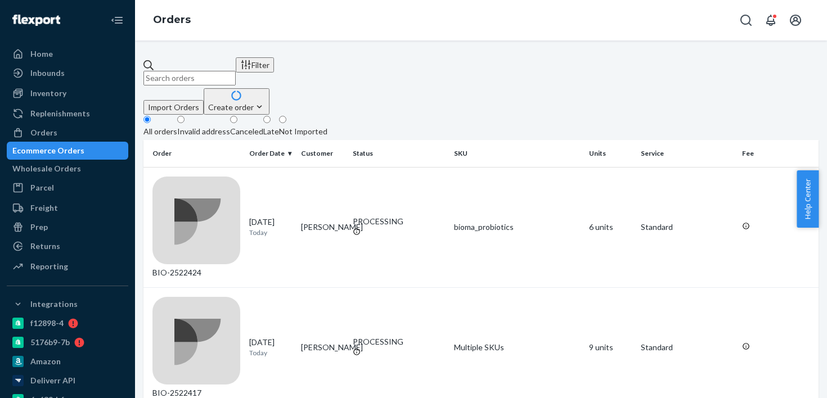
drag, startPoint x: 317, startPoint y: 110, endPoint x: 330, endPoint y: 68, distance: 43.7
click at [279, 126] on div "Late" at bounding box center [271, 131] width 16 height 11
click at [270, 116] on input "Late" at bounding box center [266, 119] width 7 height 7
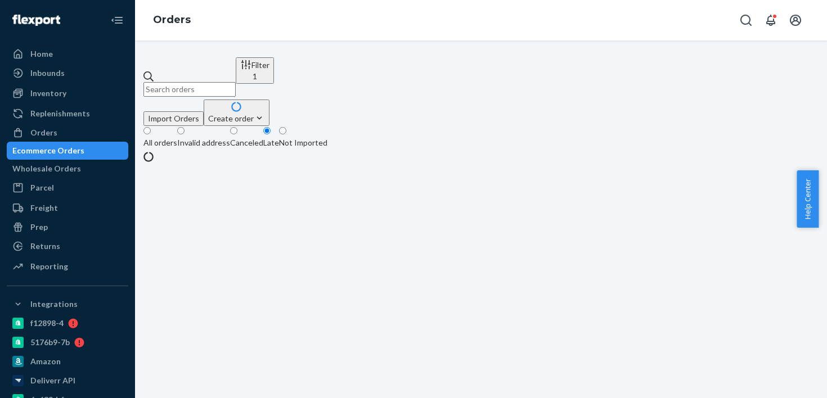
click at [236, 82] on input "text" at bounding box center [189, 89] width 92 height 15
paste input "sherryable@ymail.com"
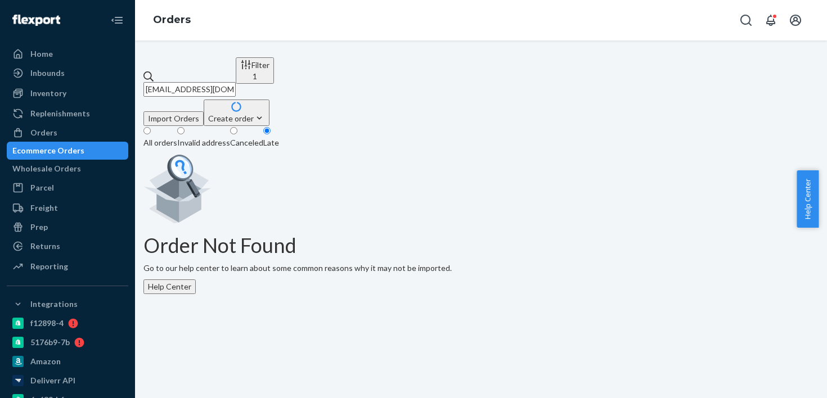
click at [202, 82] on input "sherryable@ymail.com" at bounding box center [189, 89] width 92 height 15
paste input "2300834"
type input "BIO-2300834"
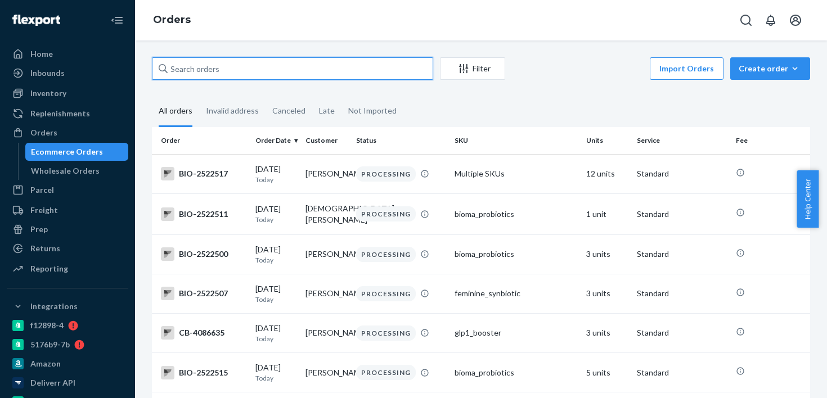
click at [201, 61] on input "text" at bounding box center [292, 68] width 281 height 22
paste input "2300834"
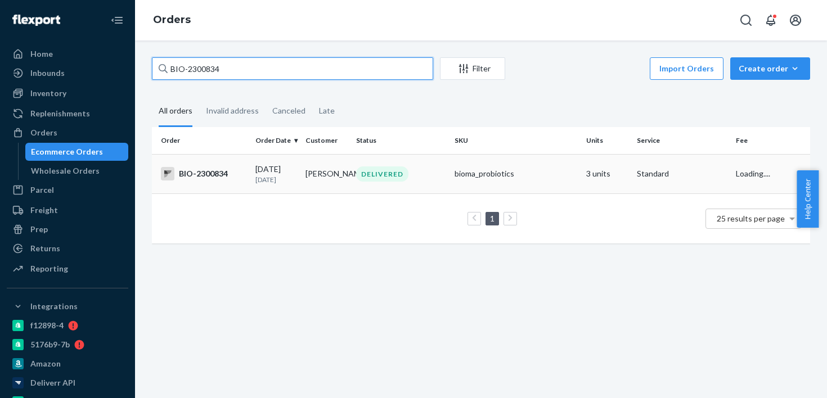
type input "BIO-2300834"
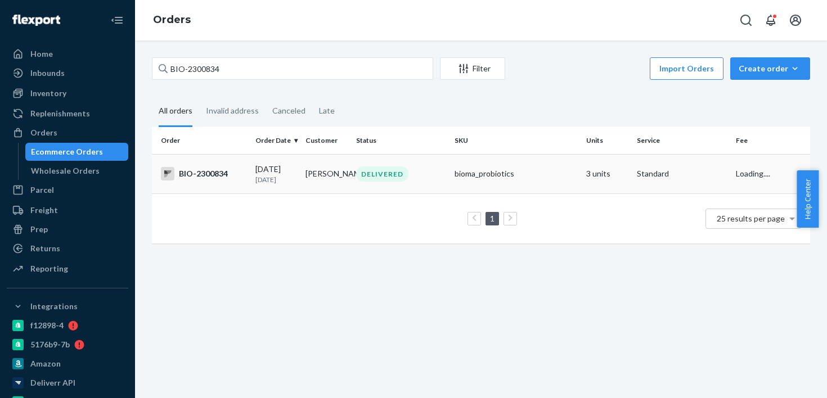
click at [312, 191] on td "[PERSON_NAME]" at bounding box center [326, 173] width 51 height 39
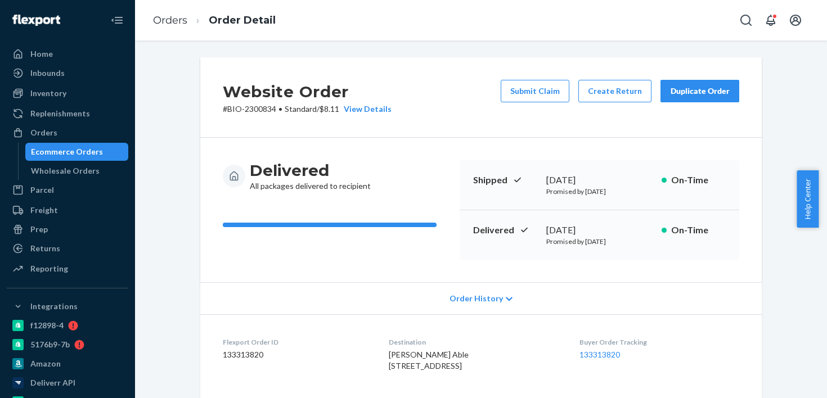
scroll to position [338, 0]
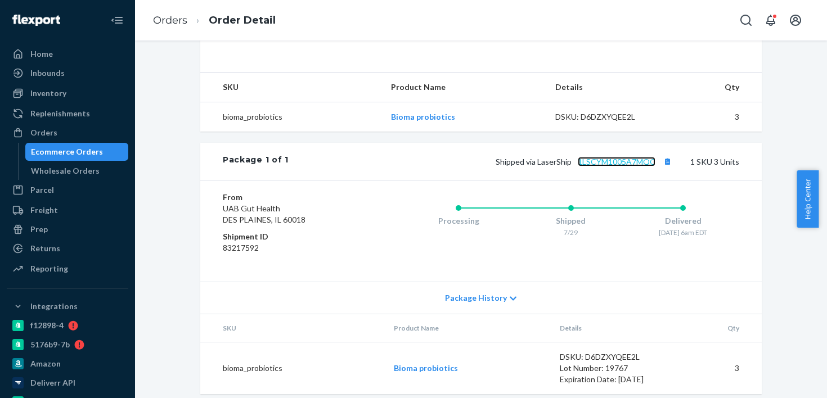
click at [604, 166] on link "1LSCYM1005A7MQC" at bounding box center [616, 162] width 78 height 10
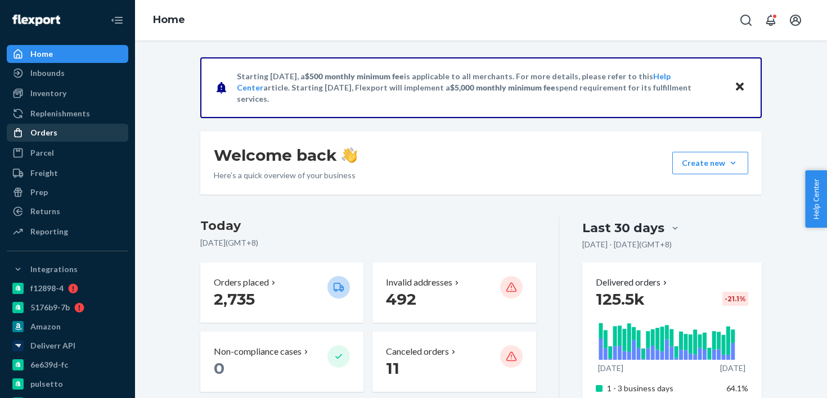
click at [25, 130] on div at bounding box center [21, 132] width 18 height 11
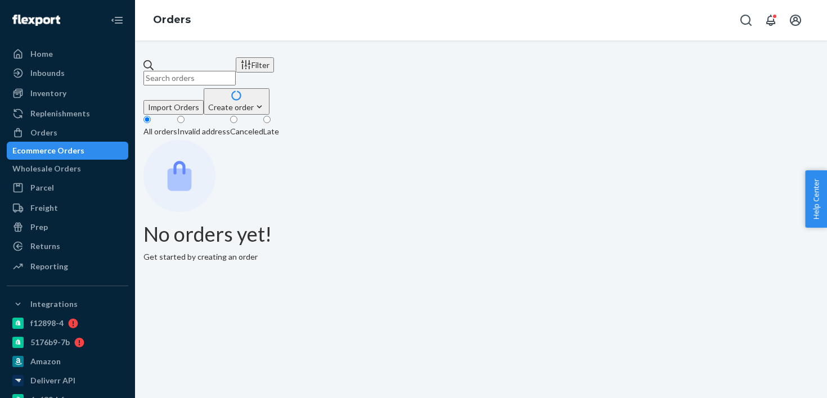
click at [205, 71] on input "text" at bounding box center [189, 78] width 92 height 15
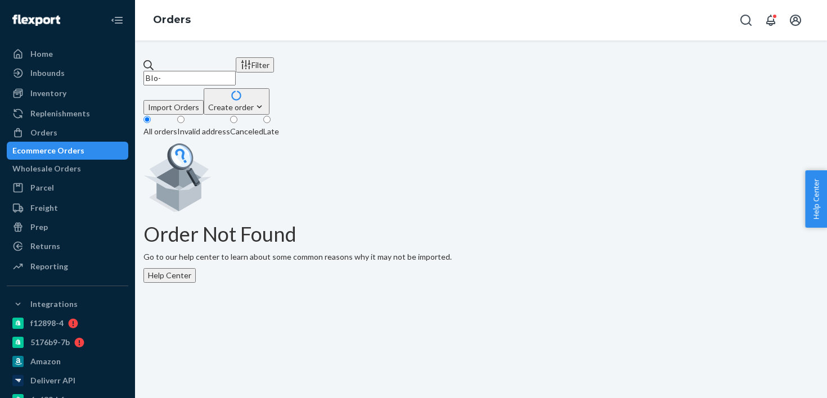
paste input "2223420"
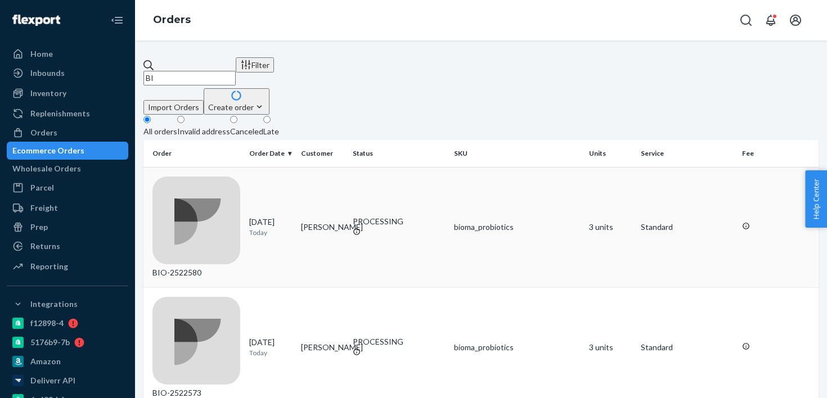
type input "B"
paste input "2223420"
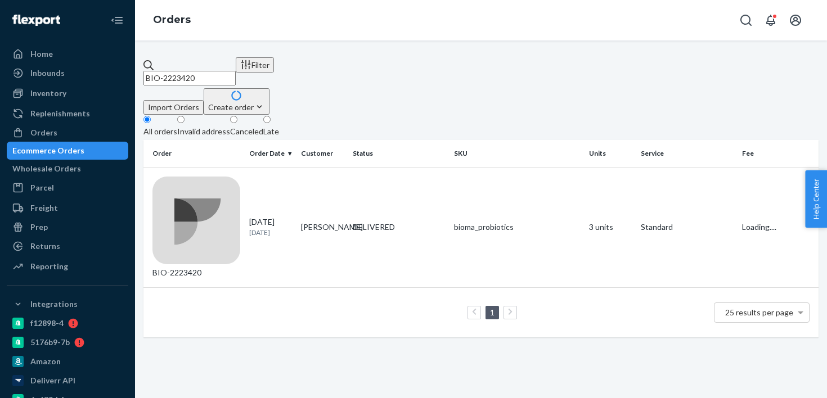
type input "BIO-2223420"
click at [259, 228] on p "1 month ago" at bounding box center [270, 233] width 43 height 10
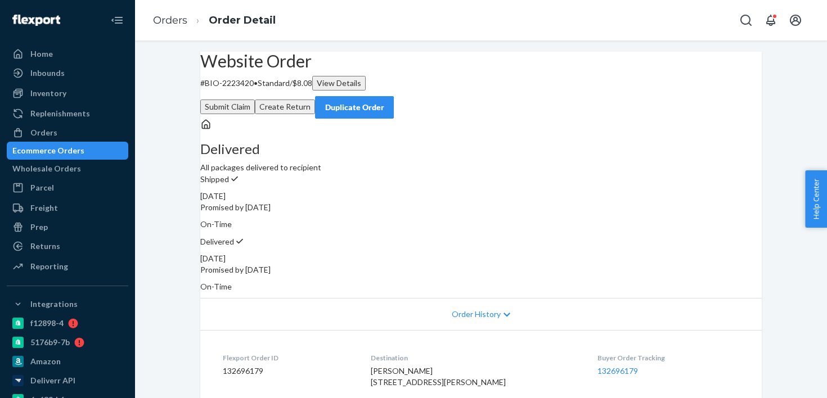
click at [259, 173] on div "Delivered All packages delivered to recipient" at bounding box center [480, 157] width 561 height 31
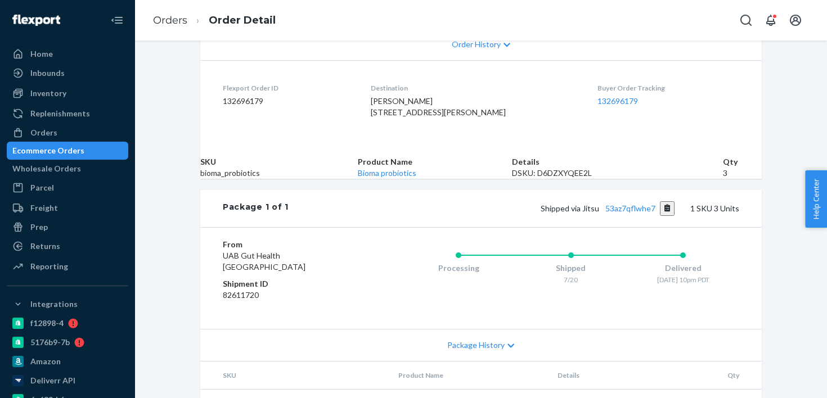
scroll to position [282, 0]
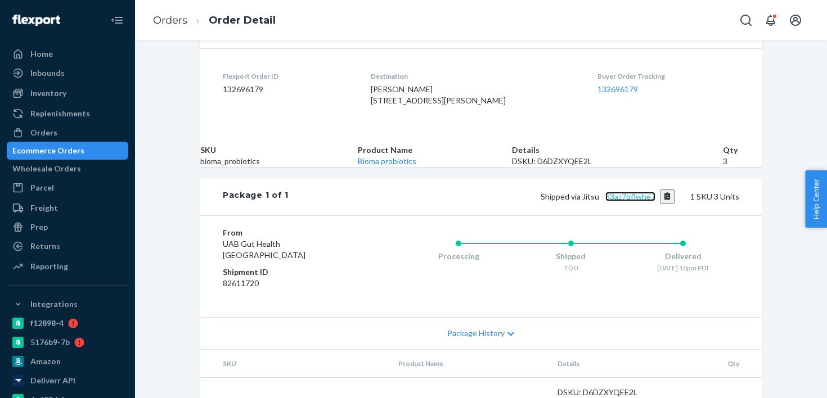
click at [617, 201] on link "53az7qflwhe7" at bounding box center [630, 197] width 50 height 10
